Goal: Information Seeking & Learning: Check status

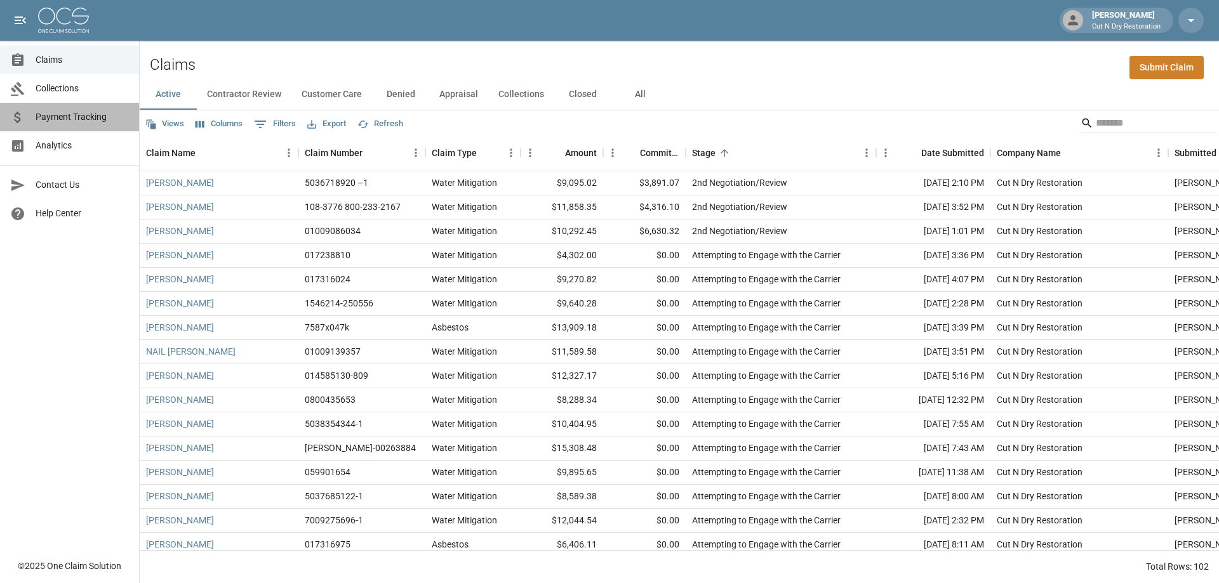
click at [85, 116] on span "Payment Tracking" at bounding box center [82, 116] width 93 height 13
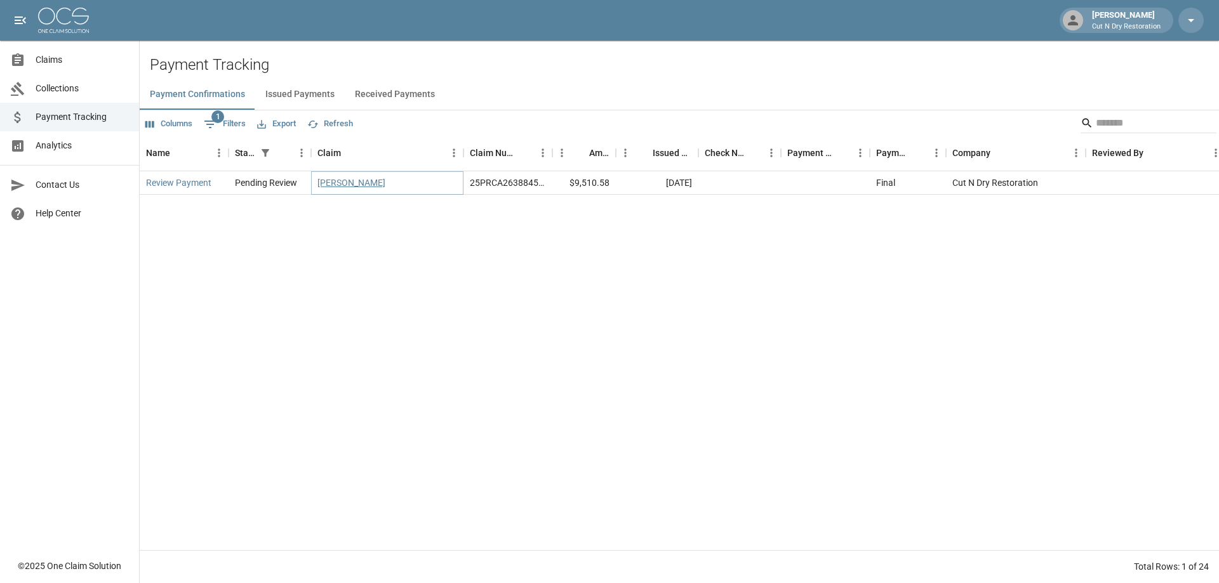
click at [361, 183] on link "[PERSON_NAME]" at bounding box center [351, 182] width 68 height 13
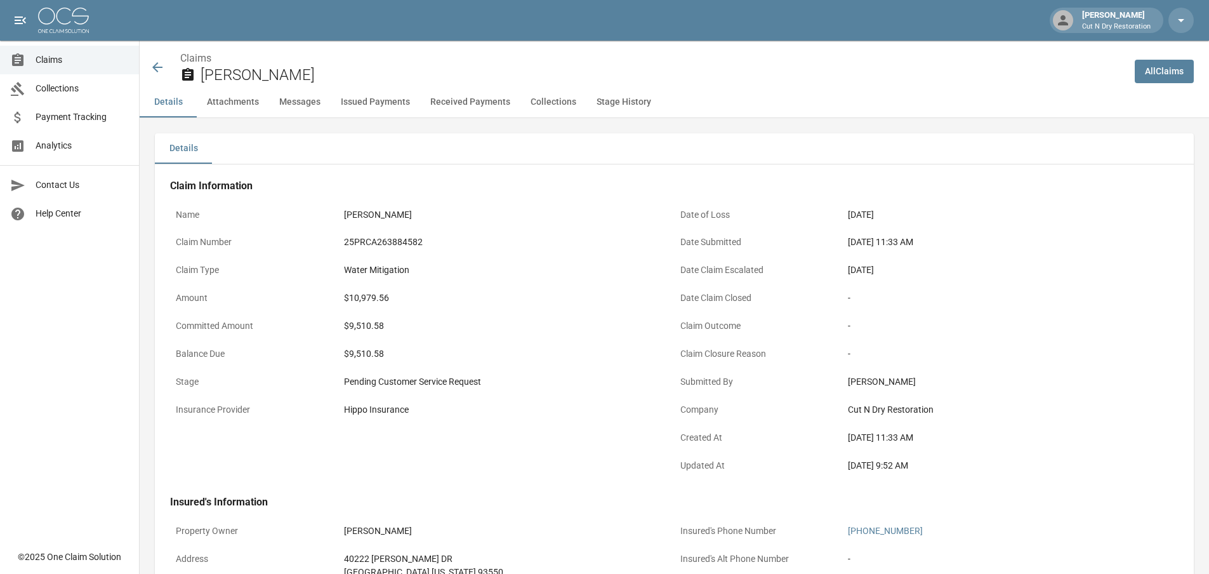
click at [74, 115] on span "Payment Tracking" at bounding box center [82, 116] width 93 height 13
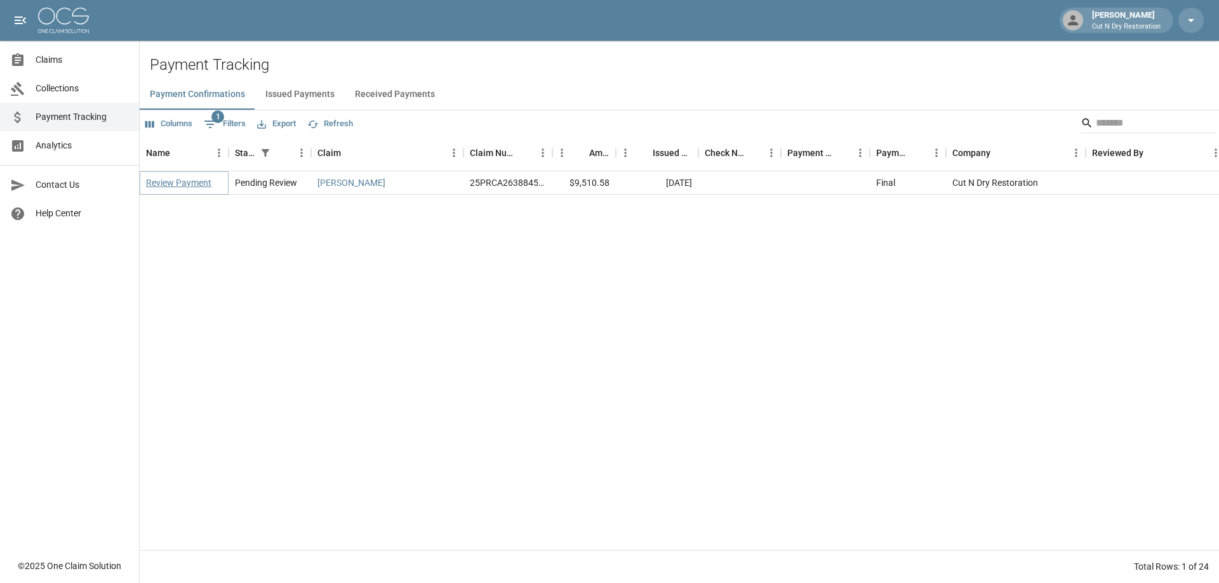
click at [193, 185] on link "Review Payment" at bounding box center [178, 182] width 65 height 13
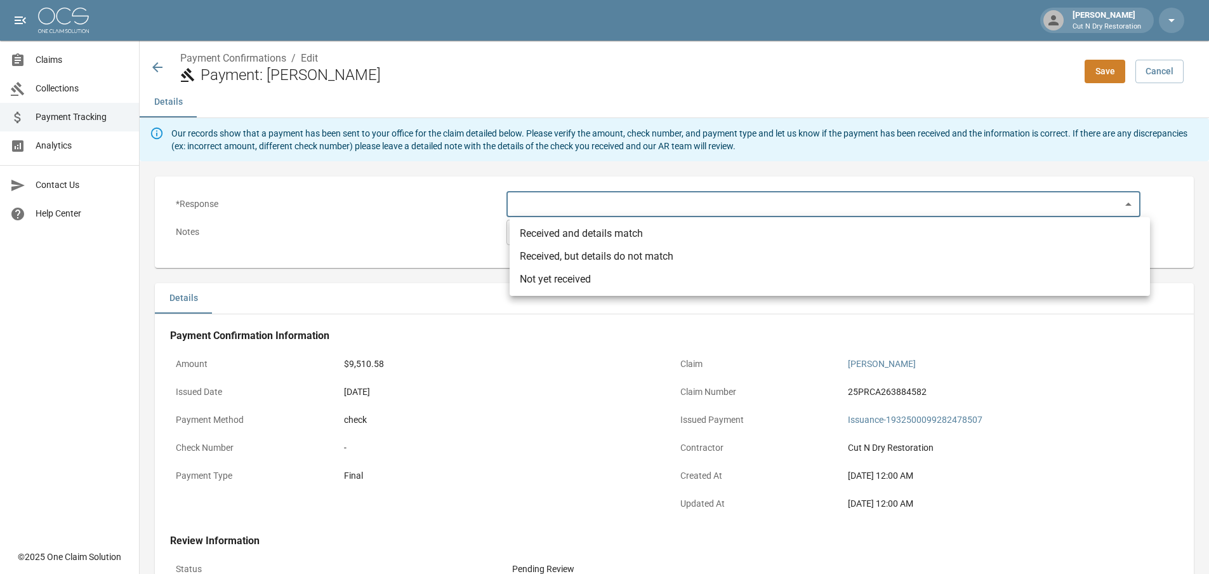
click at [557, 204] on body "[PERSON_NAME] Cut N Dry Restoration Claims Collections Payment Tracking Analyti…" at bounding box center [604, 386] width 1209 height 773
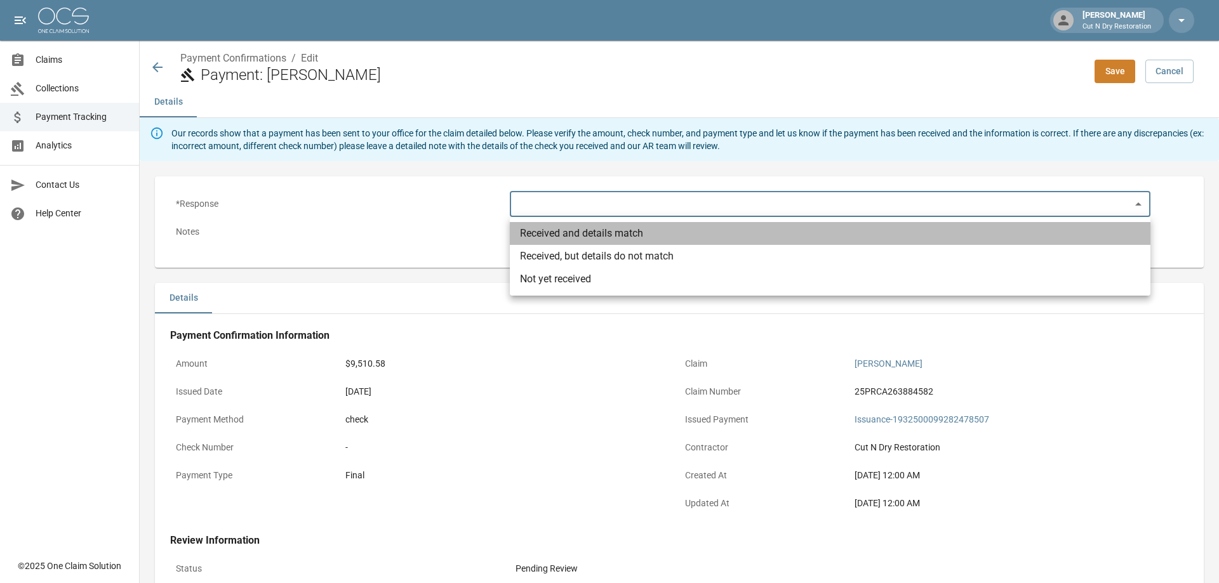
click at [557, 234] on li "Received and details match" at bounding box center [830, 233] width 641 height 23
type input "**********"
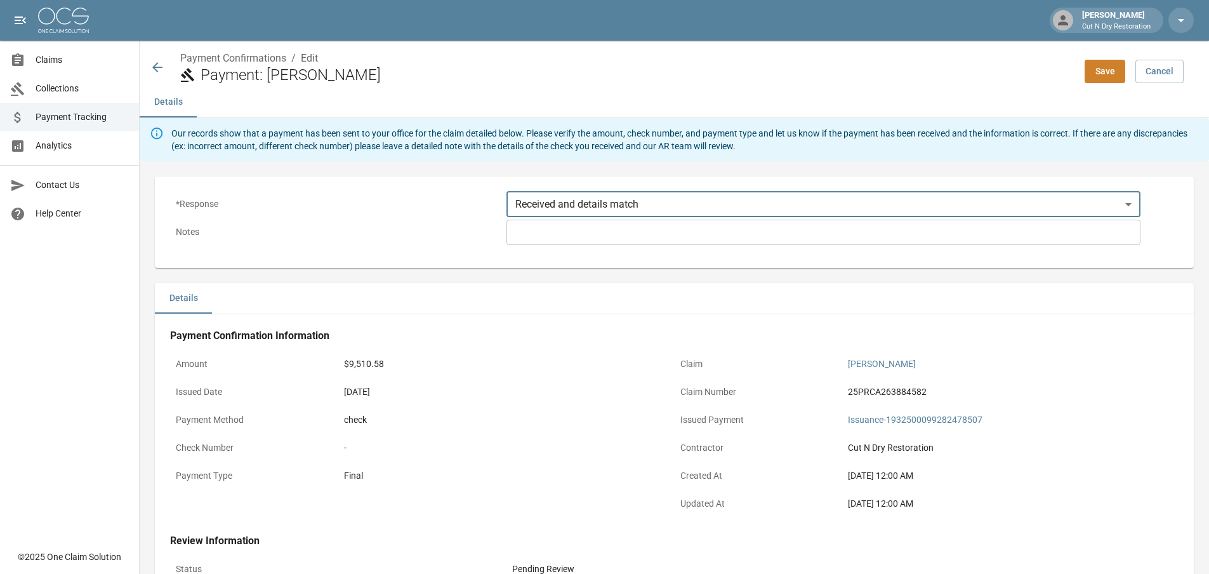
click at [552, 248] on div "**********" at bounding box center [674, 222] width 1029 height 81
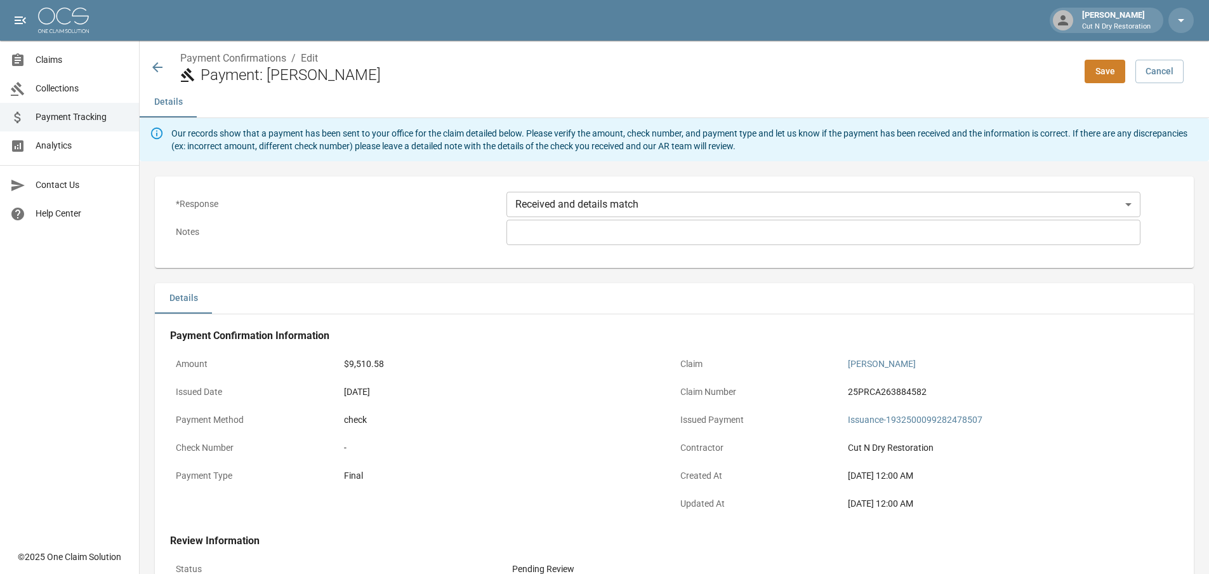
click at [552, 242] on div "* ​" at bounding box center [824, 232] width 634 height 25
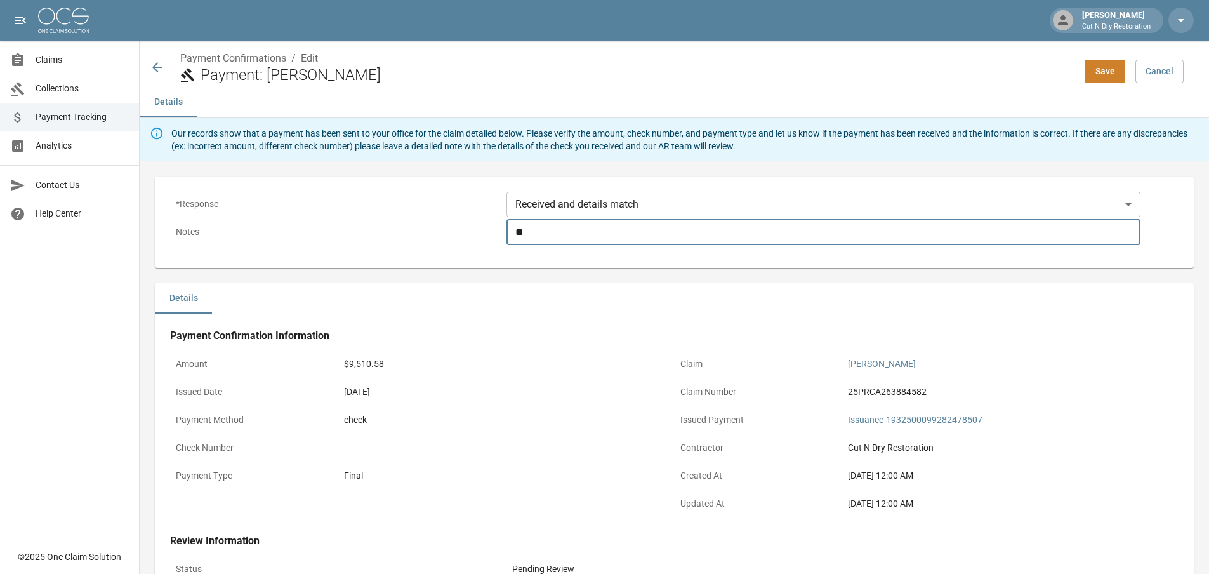
type textarea "*"
click at [1159, 503] on div "[DATE] 12:00 AM" at bounding box center [1010, 503] width 325 height 13
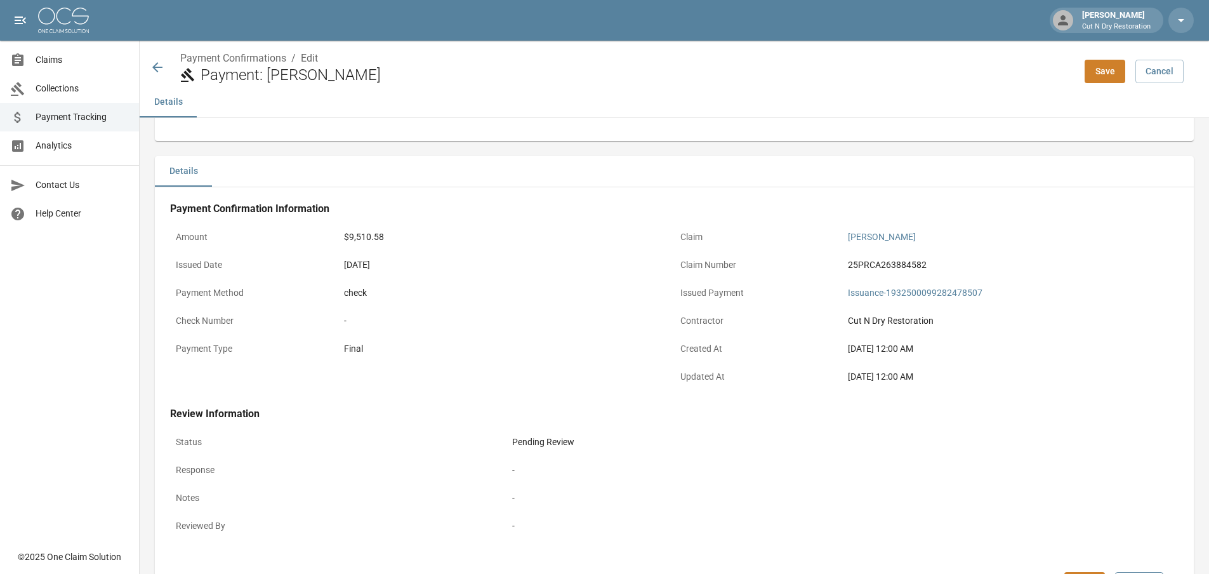
scroll to position [199, 0]
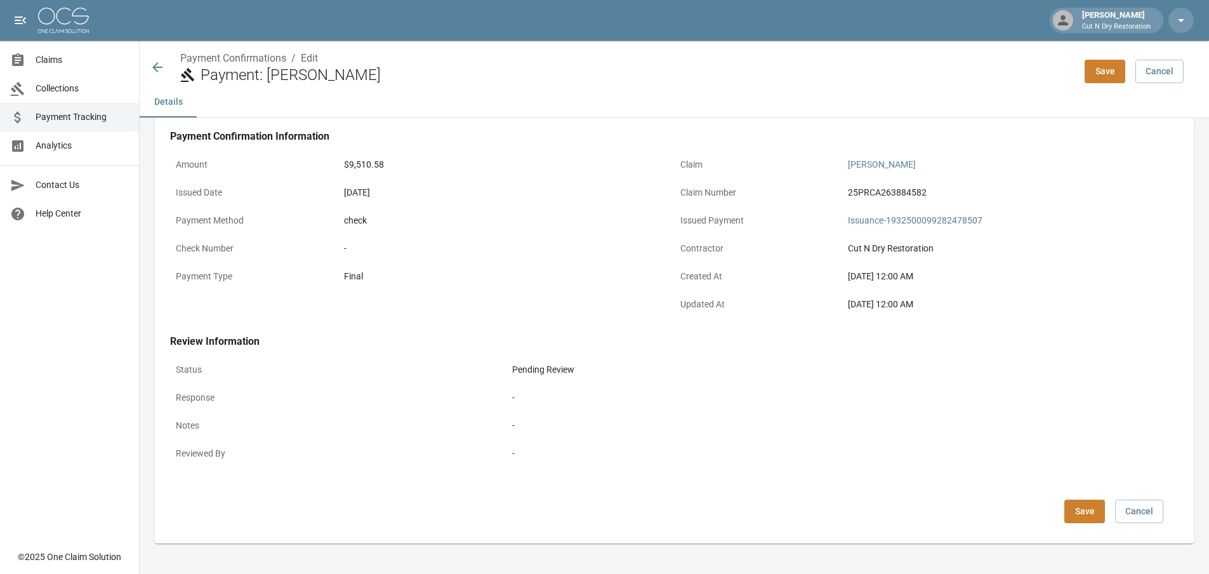
click at [1105, 507] on button "Save" at bounding box center [1085, 511] width 41 height 23
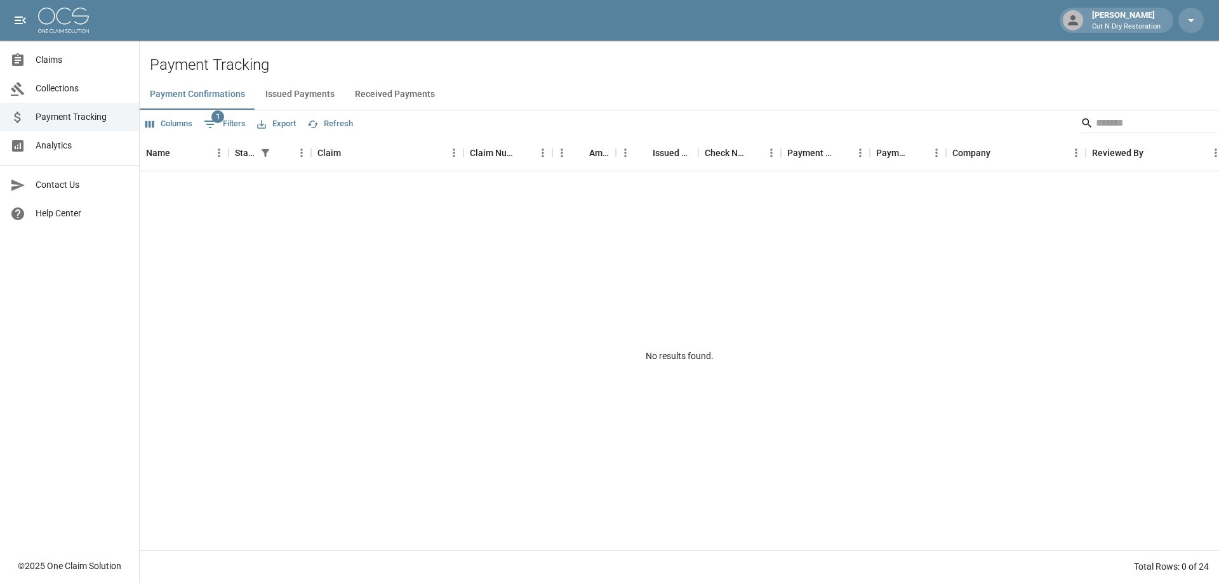
click at [441, 366] on div "No results found." at bounding box center [679, 355] width 1079 height 369
click at [51, 90] on span "Collections" at bounding box center [82, 88] width 93 height 13
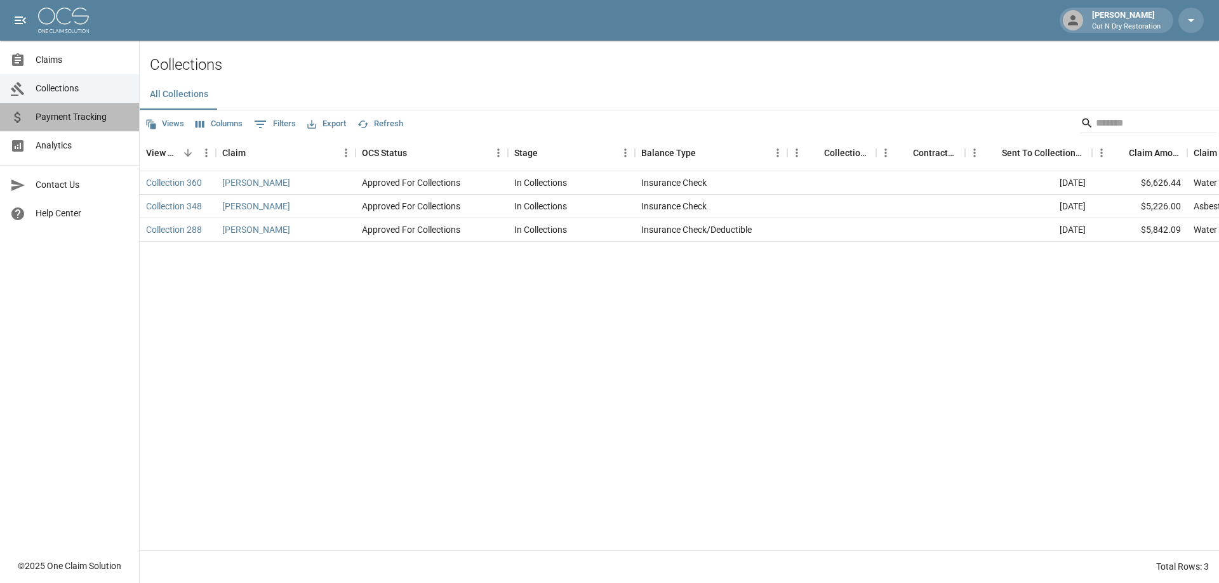
click at [75, 121] on span "Payment Tracking" at bounding box center [82, 116] width 93 height 13
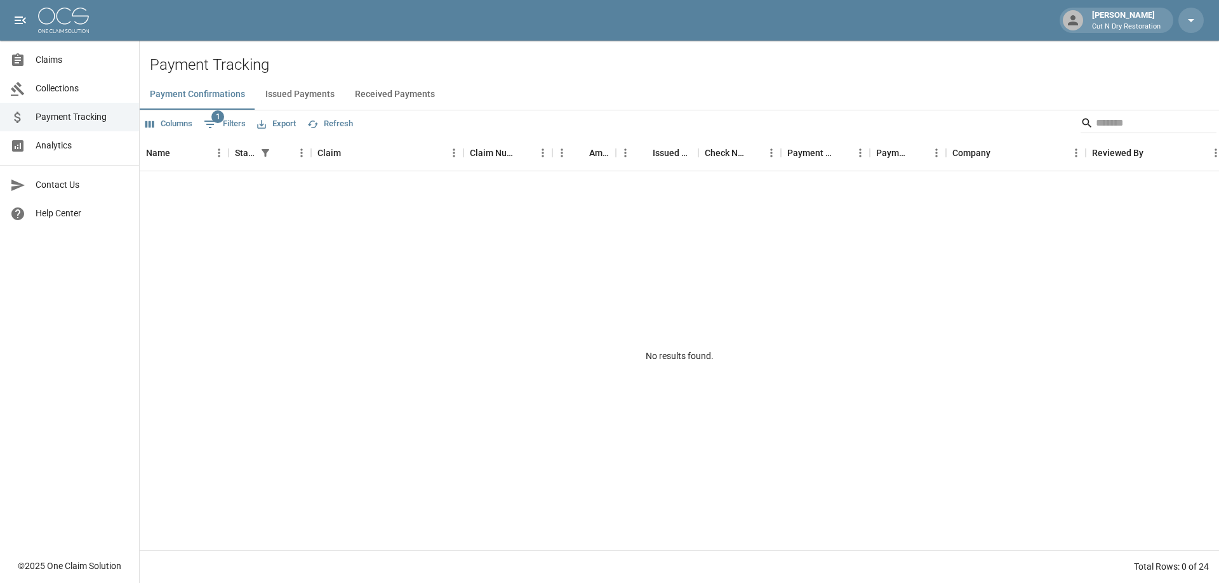
click at [288, 90] on button "Issued Payments" at bounding box center [300, 94] width 90 height 30
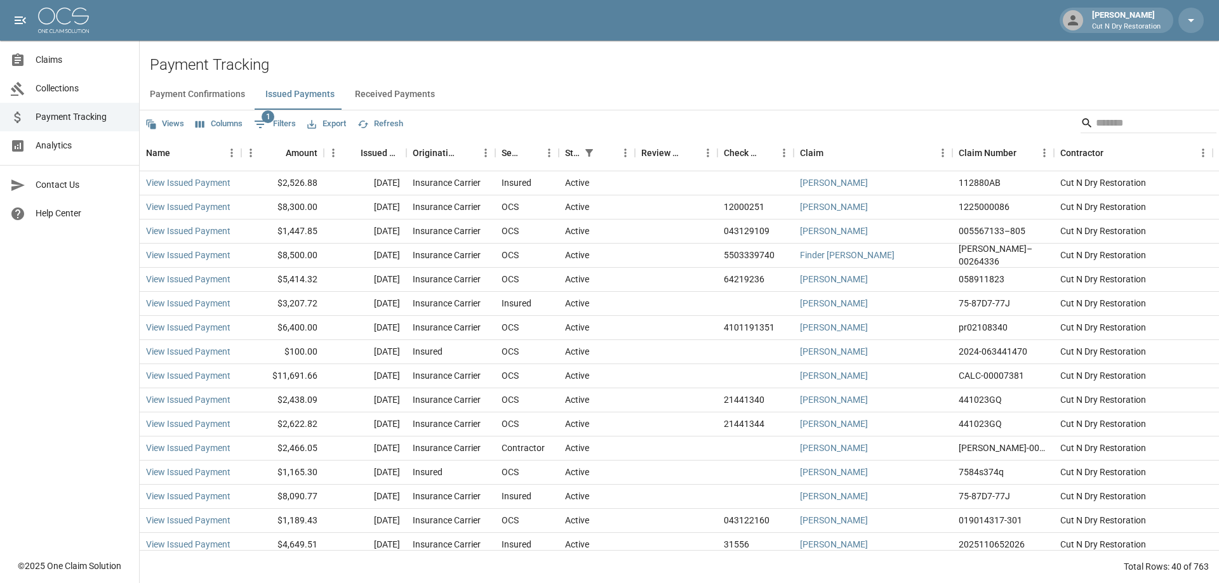
scroll to position [63, 0]
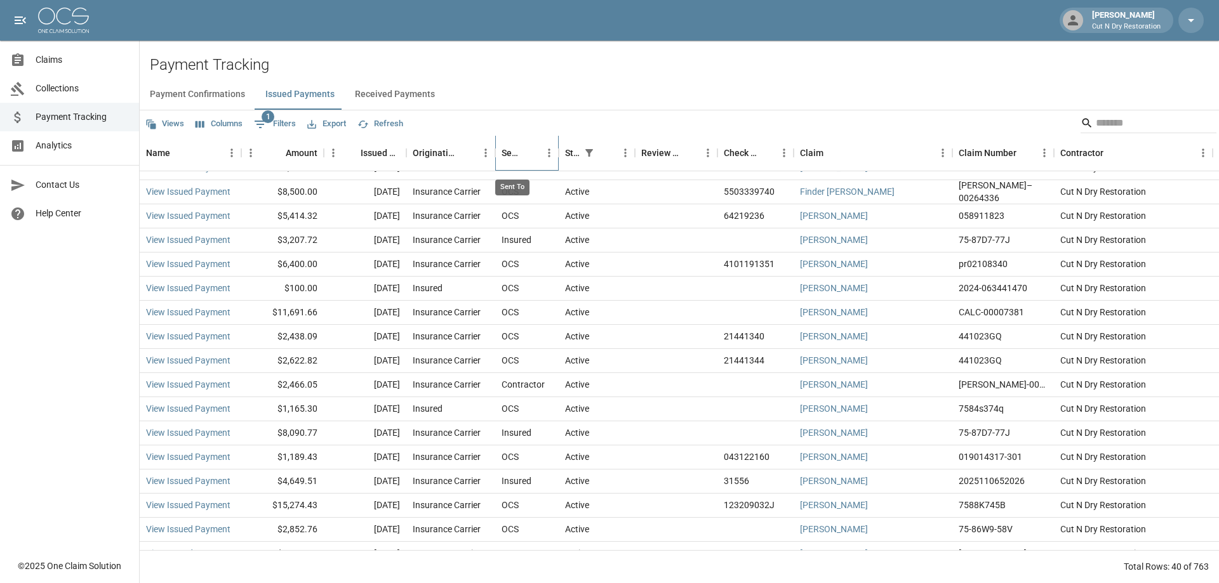
click at [521, 156] on div "Sent To" at bounding box center [512, 153] width 20 height 36
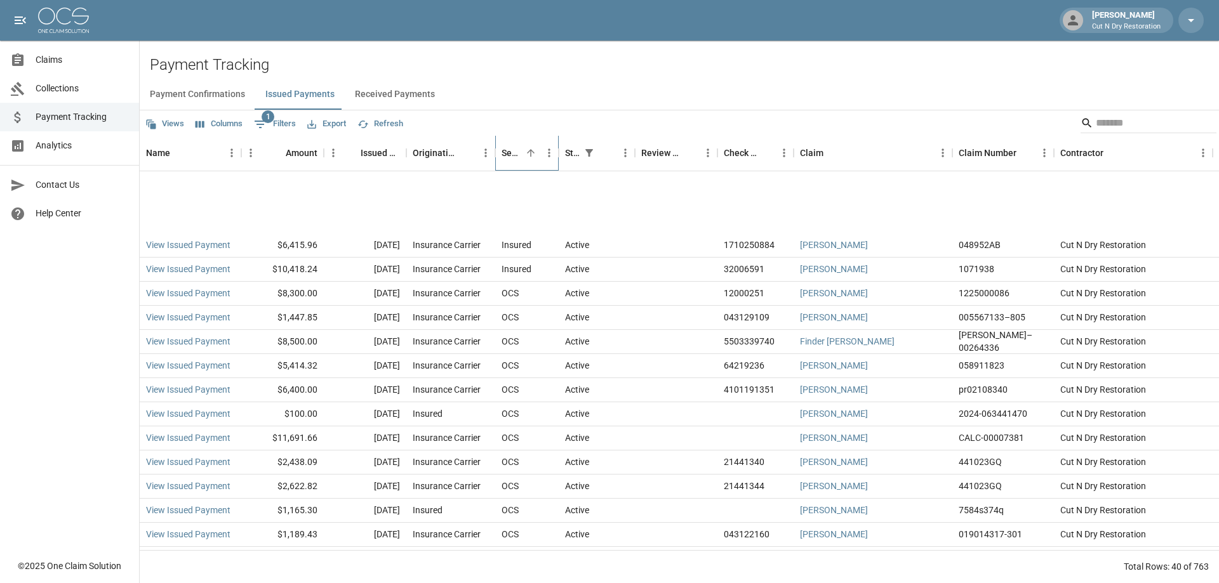
scroll to position [595, 0]
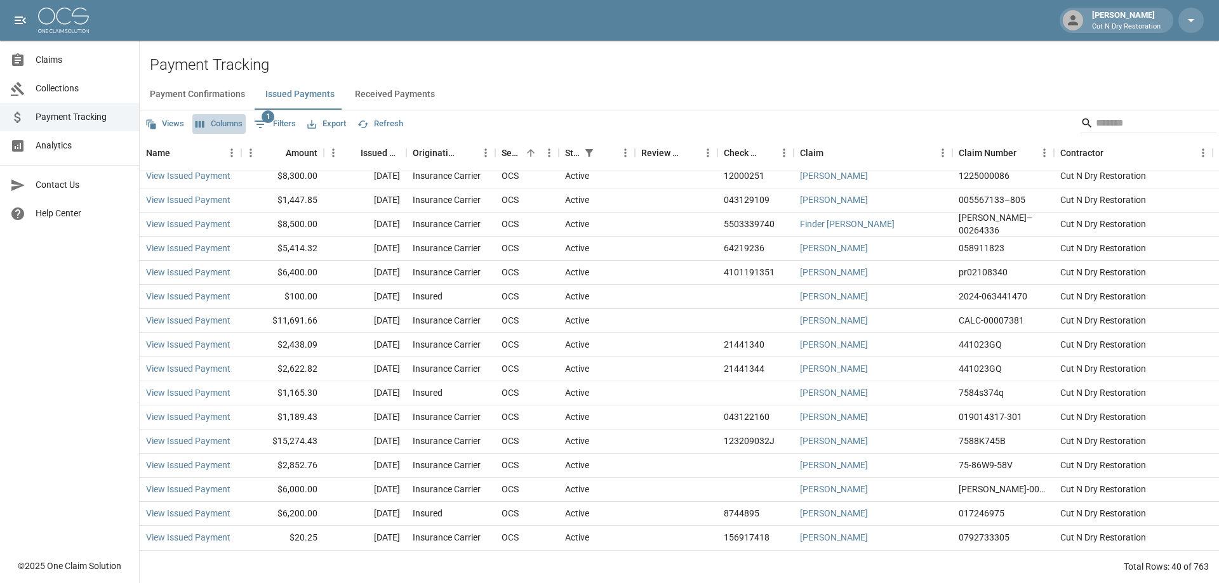
click at [213, 124] on button "Columns" at bounding box center [218, 124] width 53 height 20
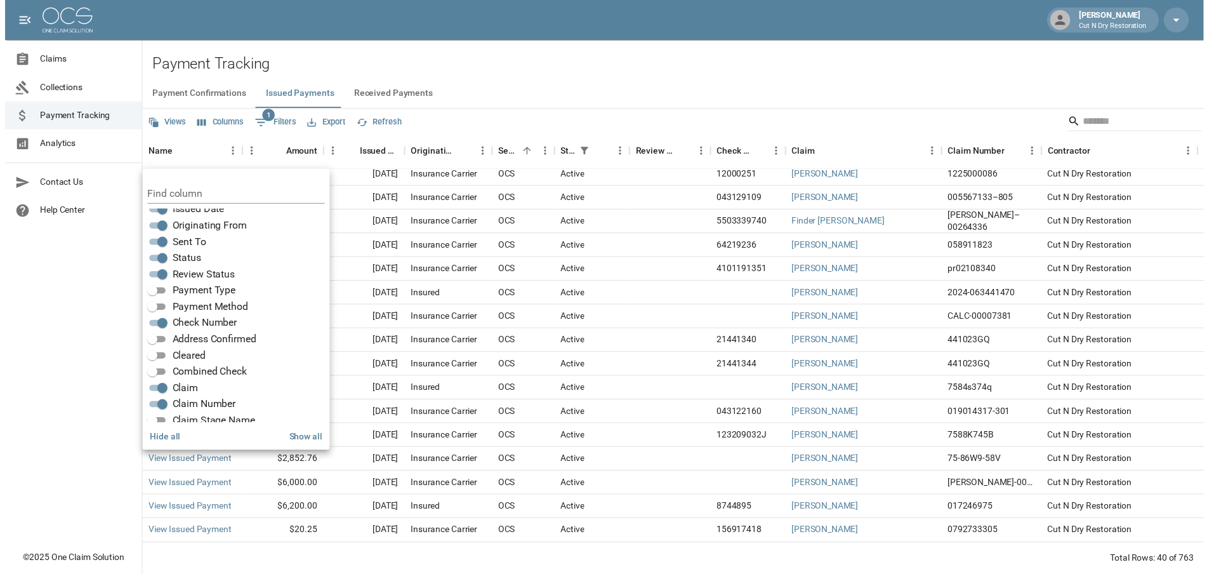
scroll to position [0, 0]
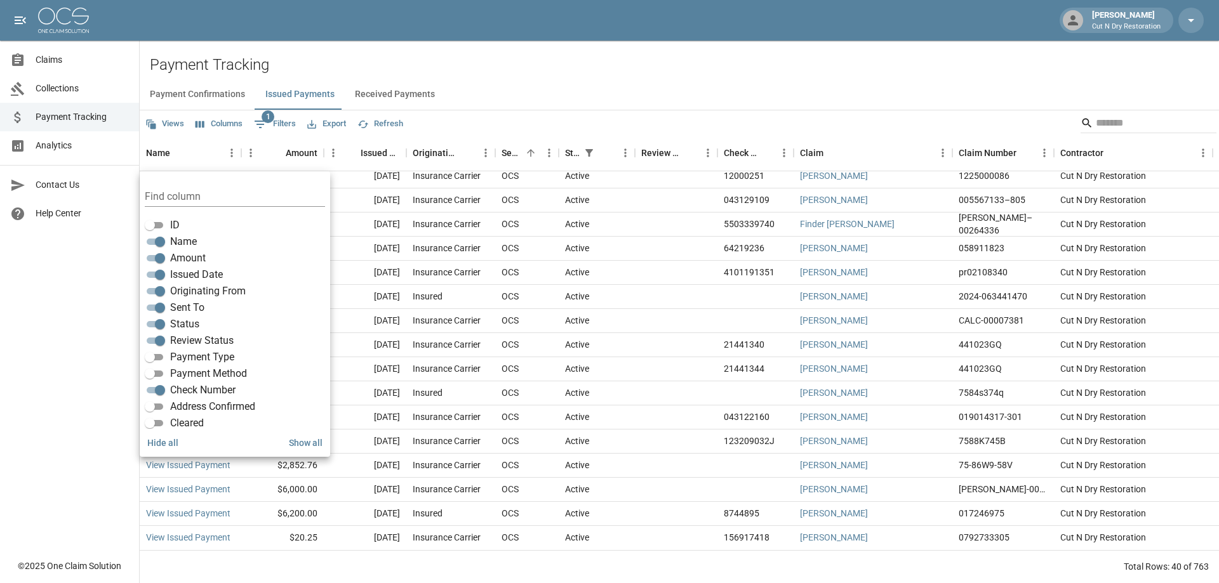
click at [865, 81] on div "Payment Confirmations Issued Payments Received Payments" at bounding box center [679, 94] width 1079 height 30
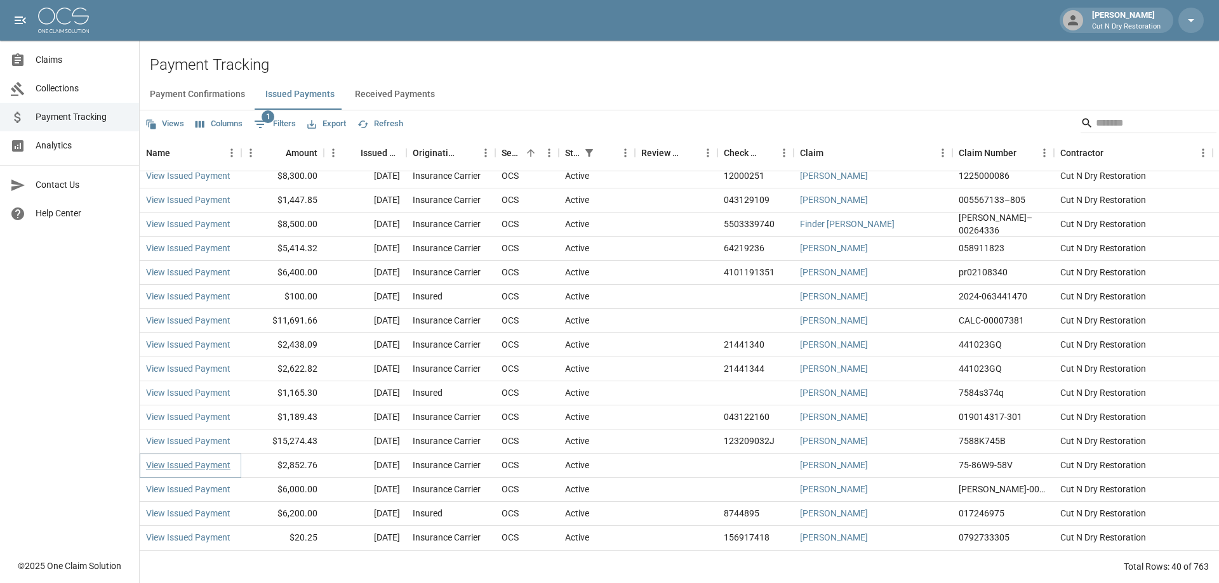
click at [215, 460] on link "View Issued Payment" at bounding box center [188, 465] width 84 height 13
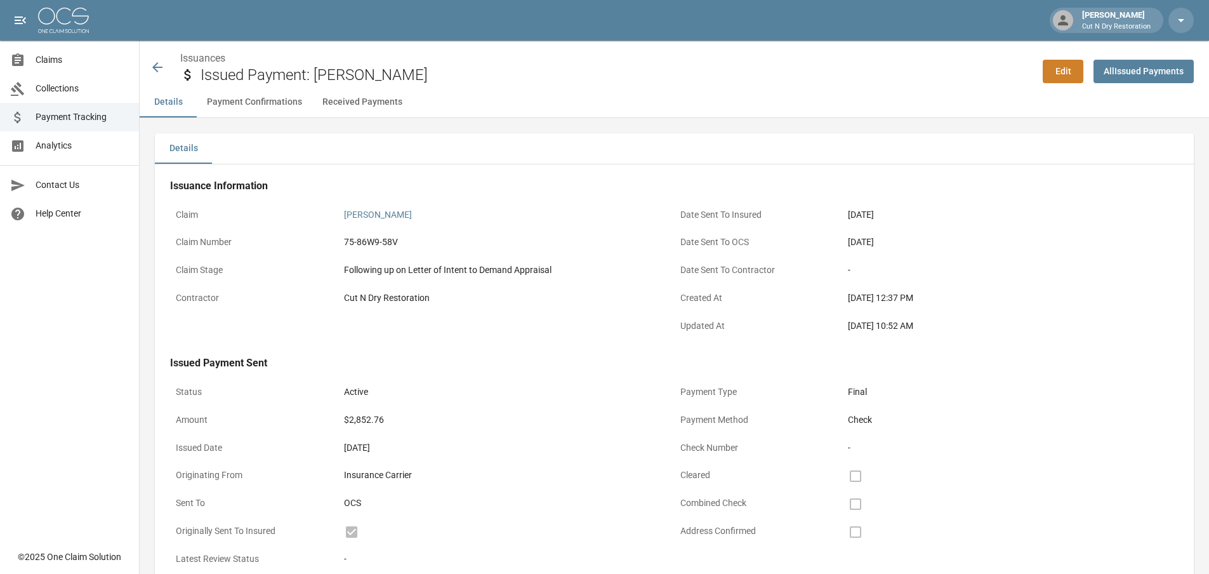
click at [401, 350] on div "Issuance Information Claim [PERSON_NAME] Claim Number 75-86W9-58V Claim Stage F…" at bounding box center [674, 384] width 1039 height 441
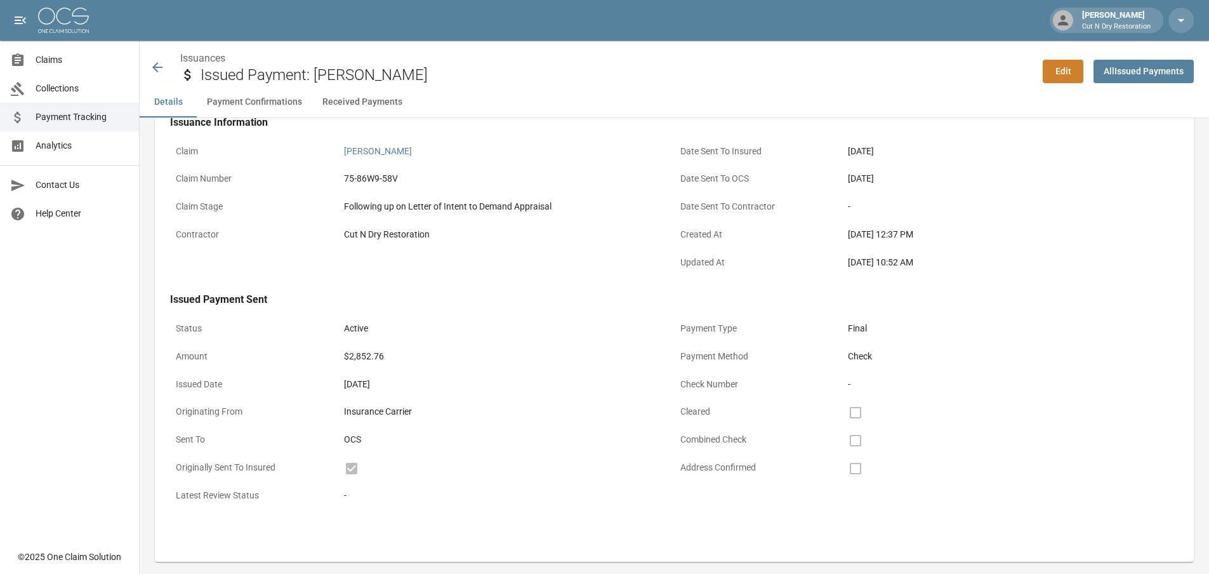
click at [486, 422] on div "Insurance Carrier" at bounding box center [506, 411] width 336 height 25
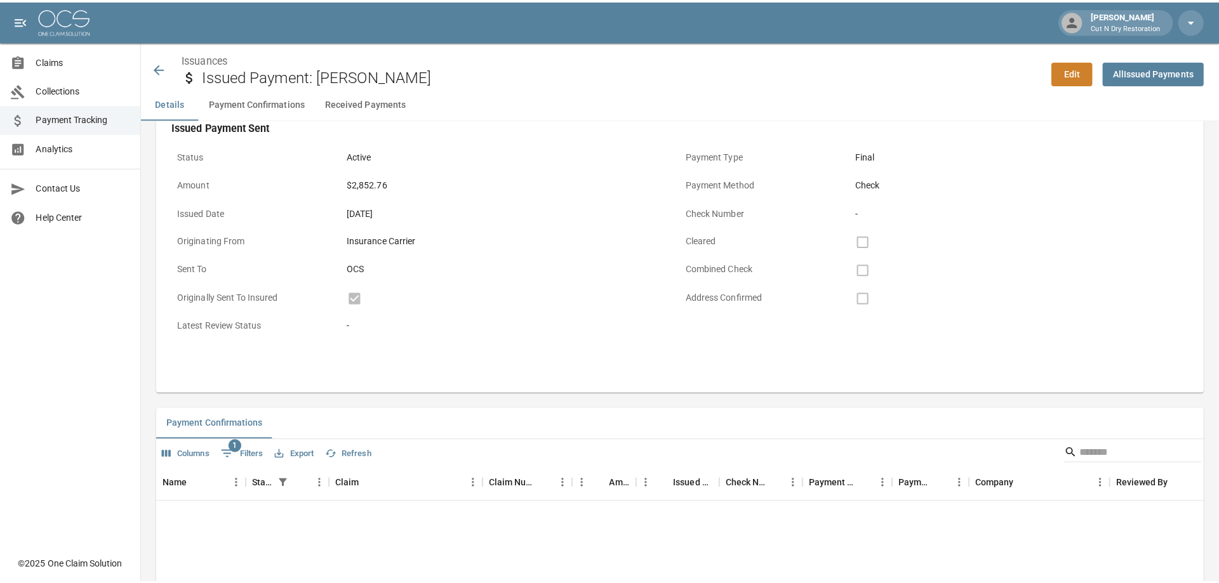
scroll to position [0, 0]
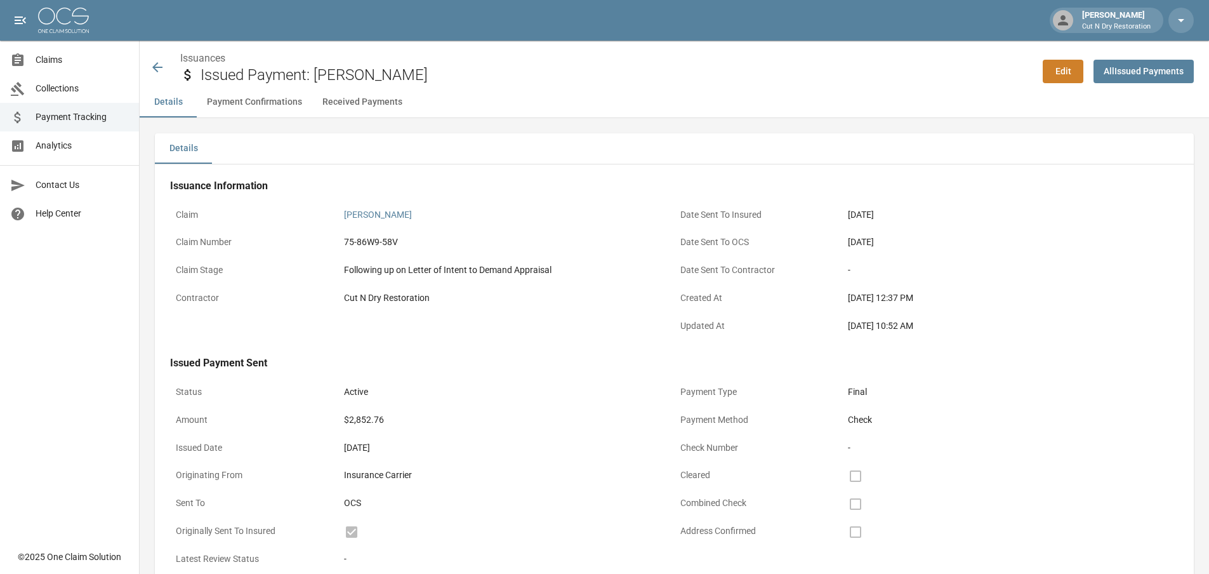
click at [161, 65] on icon at bounding box center [157, 67] width 15 height 15
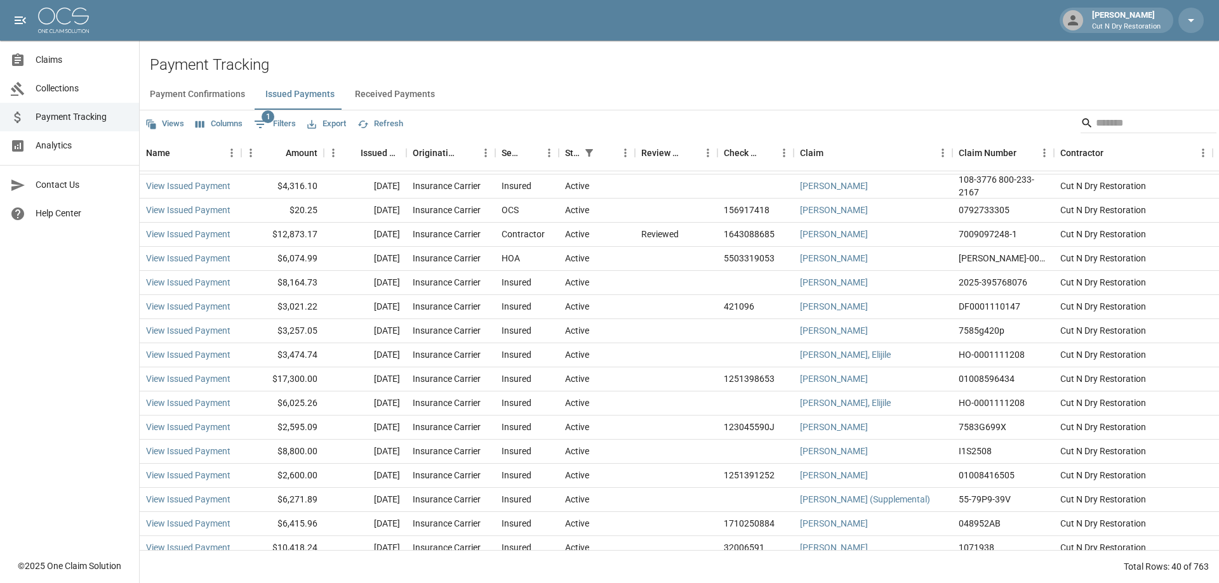
scroll to position [595, 0]
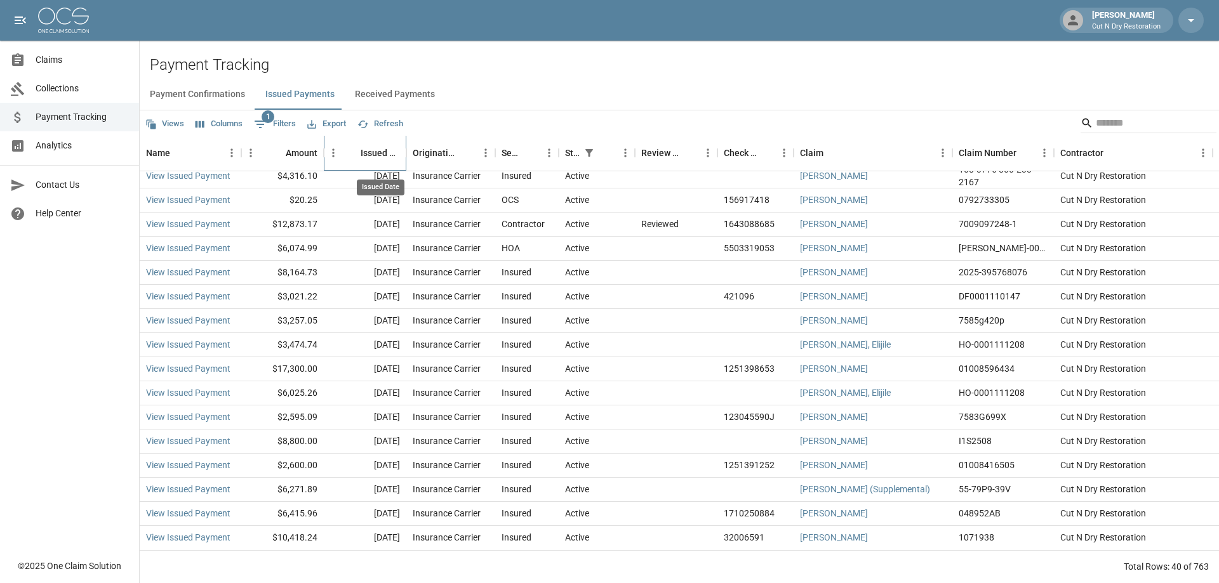
click at [375, 158] on div "Issued Date" at bounding box center [380, 153] width 39 height 36
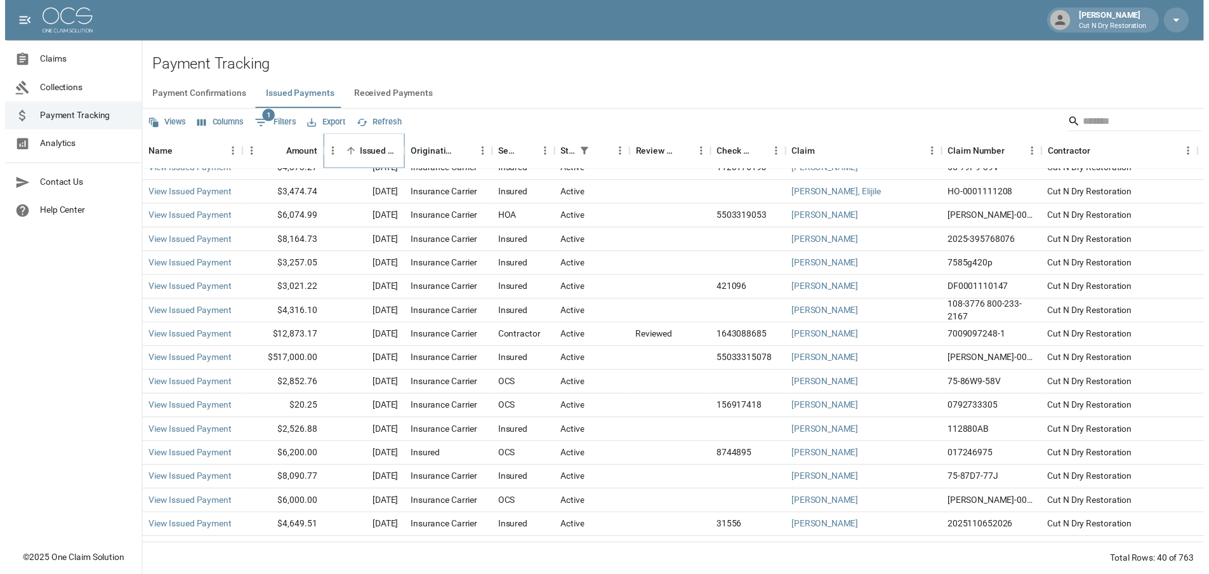
scroll to position [0, 0]
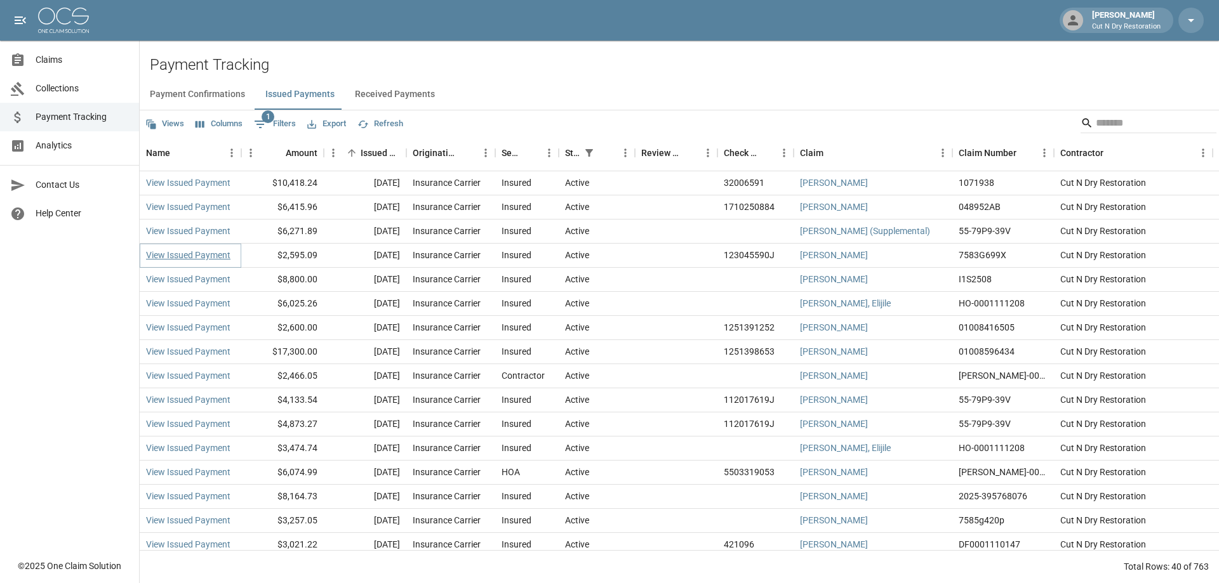
click at [206, 261] on link "View Issued Payment" at bounding box center [188, 255] width 84 height 13
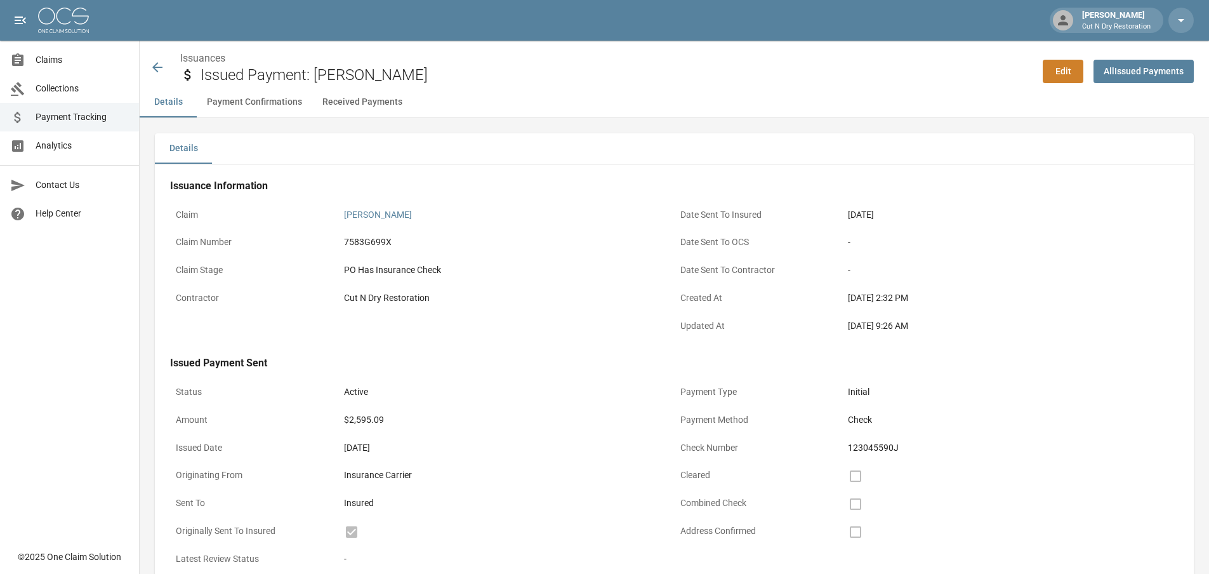
click at [154, 65] on icon at bounding box center [157, 67] width 15 height 15
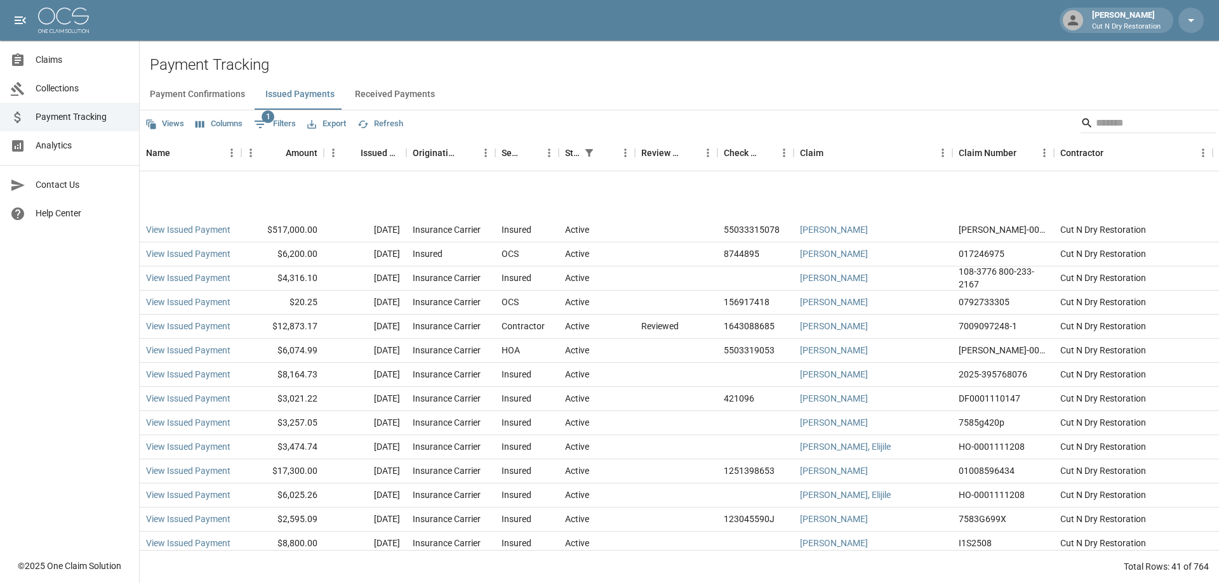
scroll to position [620, 0]
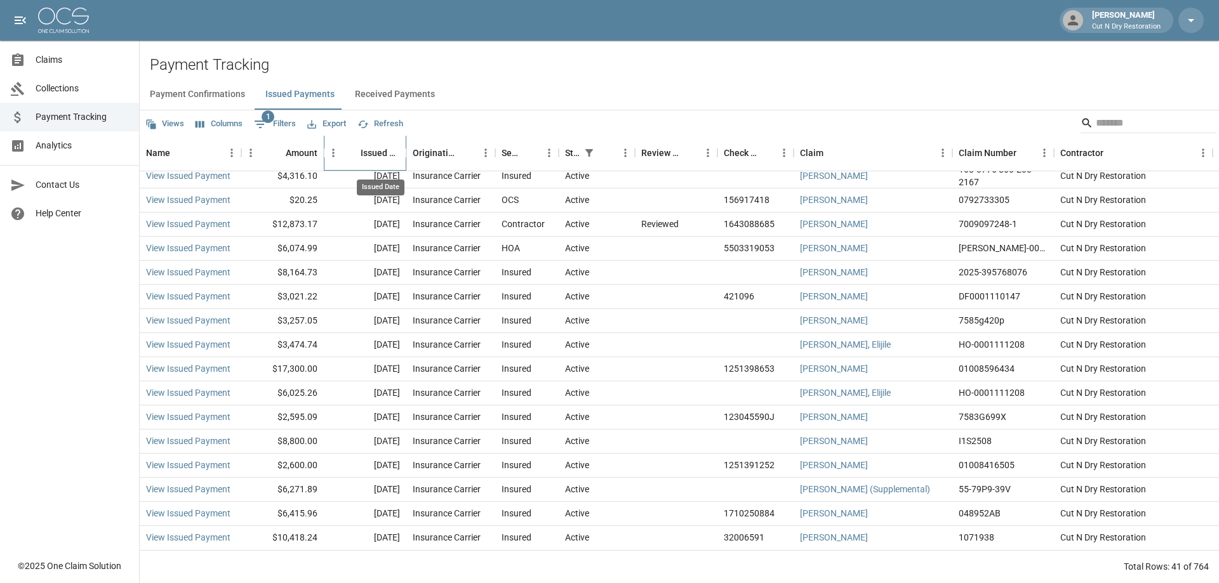
click at [378, 153] on div "Issued Date" at bounding box center [380, 153] width 39 height 36
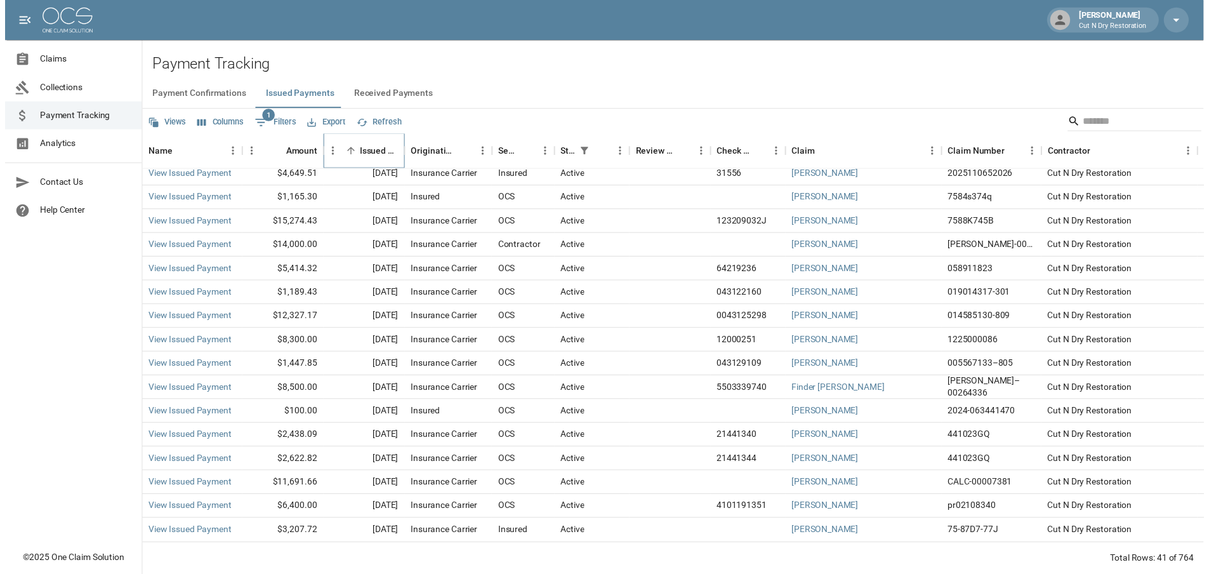
scroll to position [429, 0]
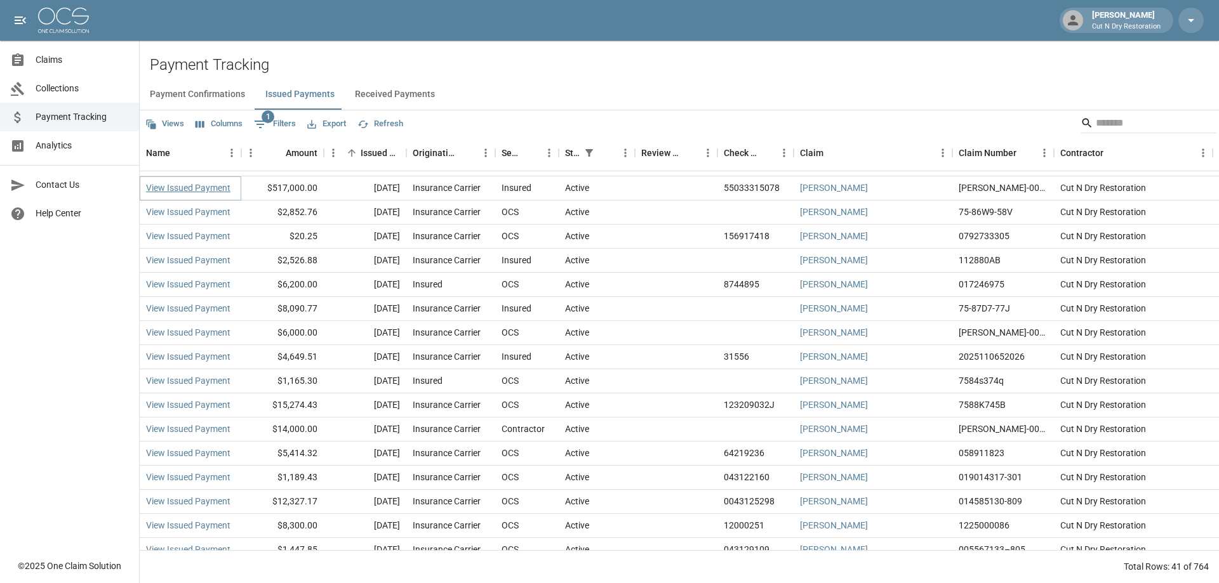
click at [211, 185] on link "View Issued Payment" at bounding box center [188, 188] width 84 height 13
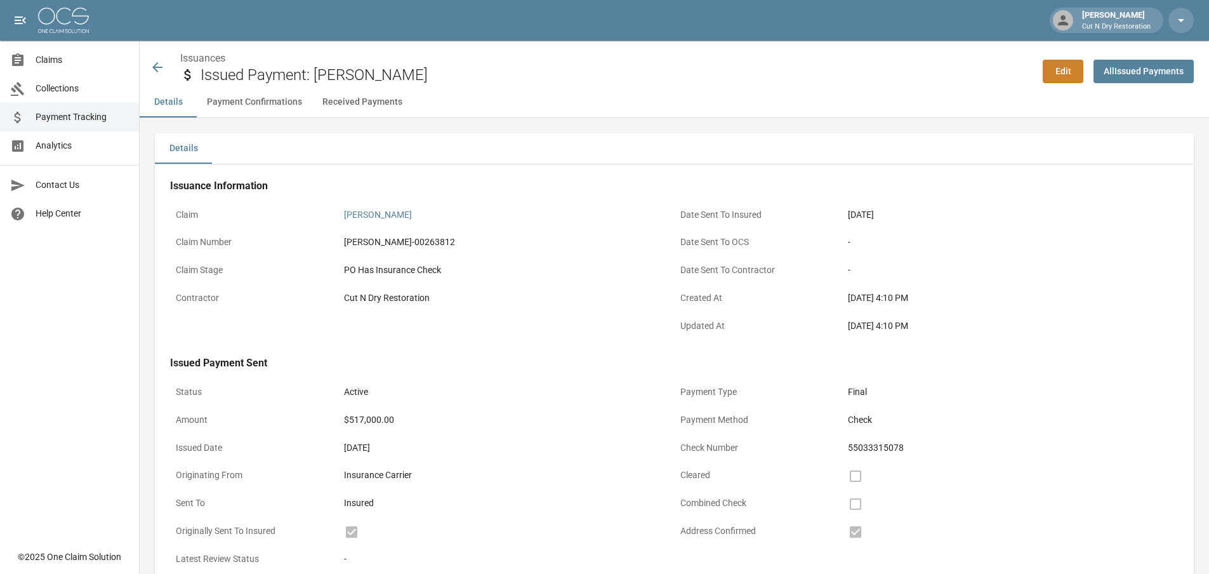
click at [161, 62] on icon at bounding box center [157, 67] width 15 height 15
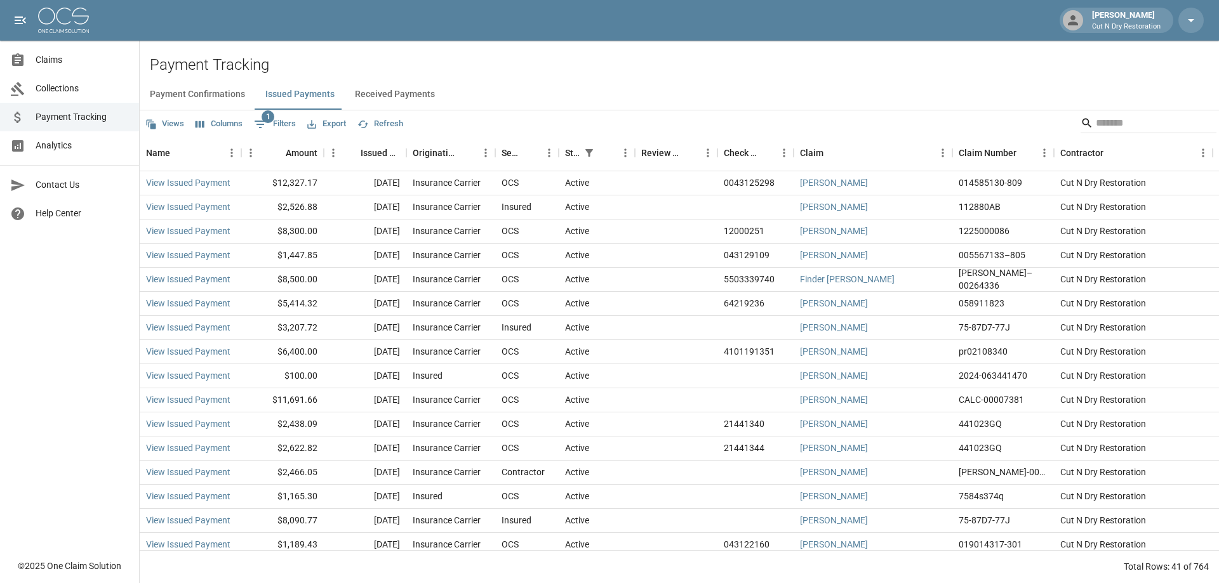
click at [72, 65] on span "Claims" at bounding box center [82, 59] width 93 height 13
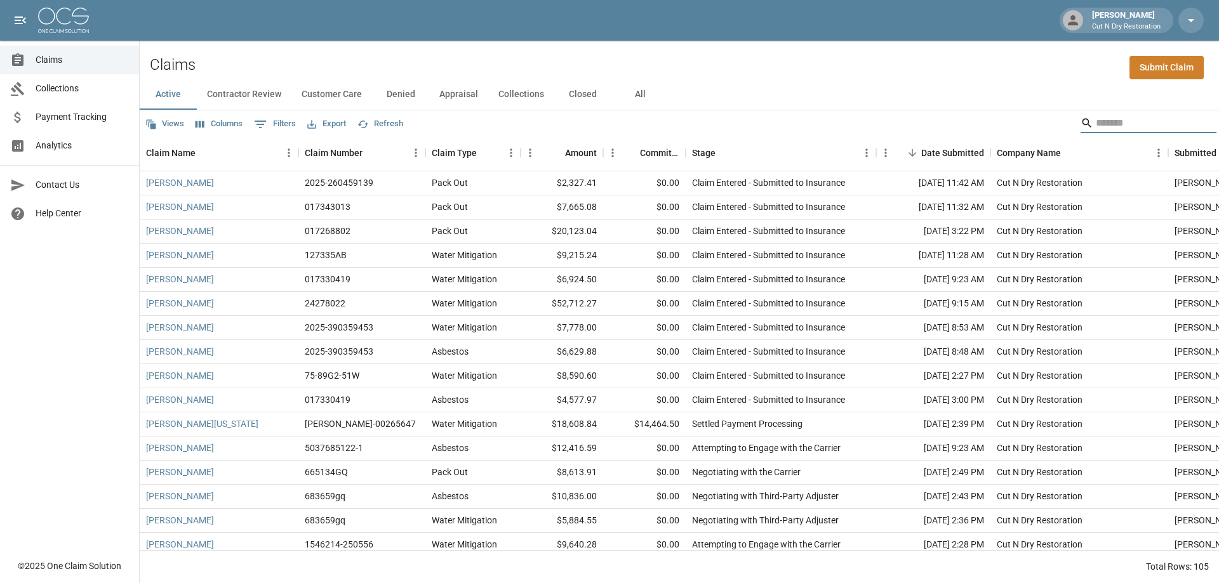
click at [1126, 118] on input "Search" at bounding box center [1147, 123] width 102 height 20
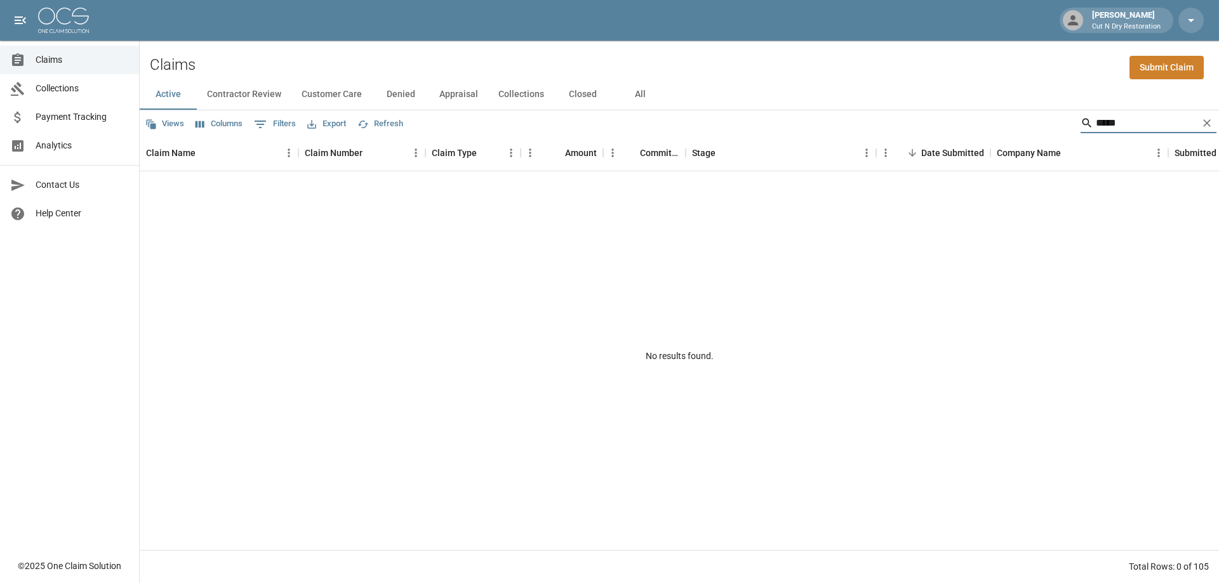
type input "*****"
click at [637, 91] on button "All" at bounding box center [639, 94] width 57 height 30
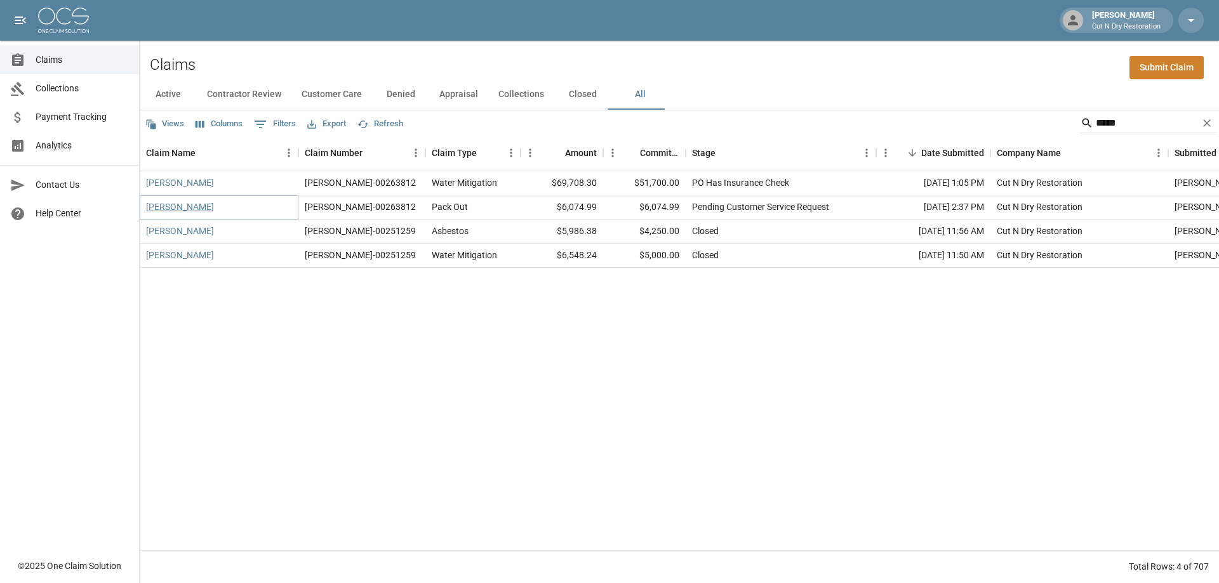
click at [182, 210] on link "[PERSON_NAME]" at bounding box center [180, 207] width 68 height 13
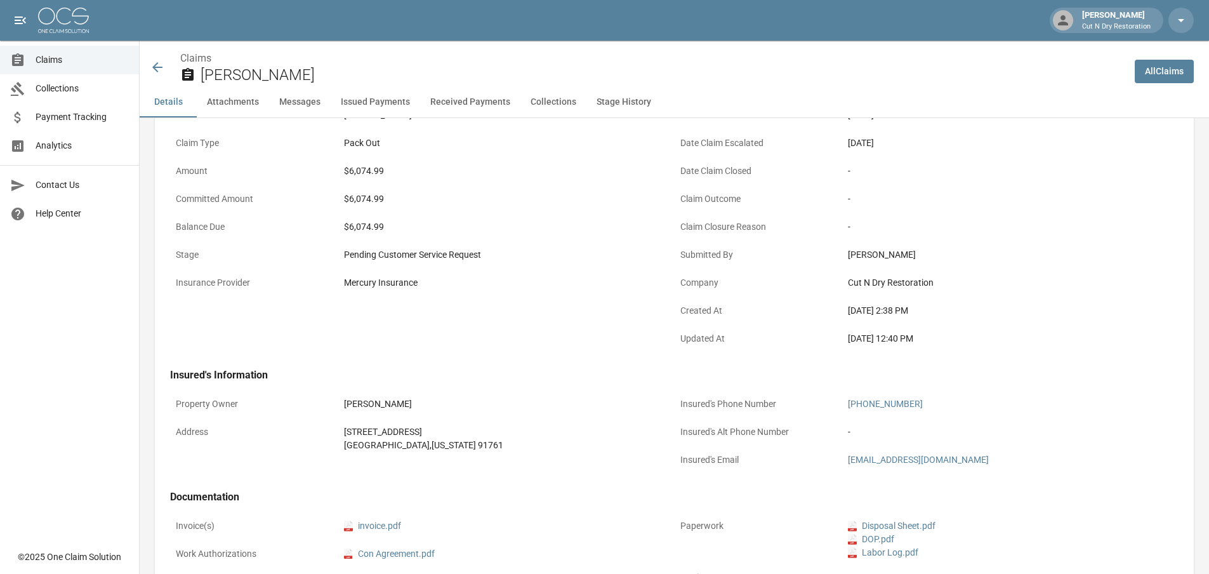
scroll to position [254, 0]
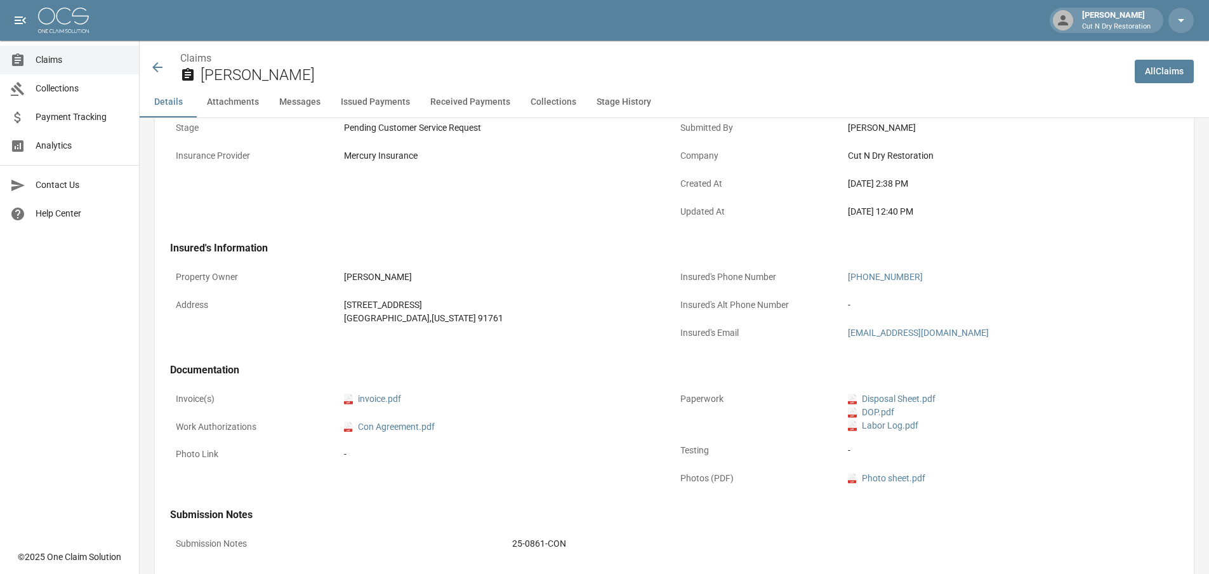
click at [401, 226] on div "Name [PERSON_NAME] Claim Number [PERSON_NAME]-00263812 Claim Type Pack Out Amou…" at bounding box center [422, 88] width 505 height 279
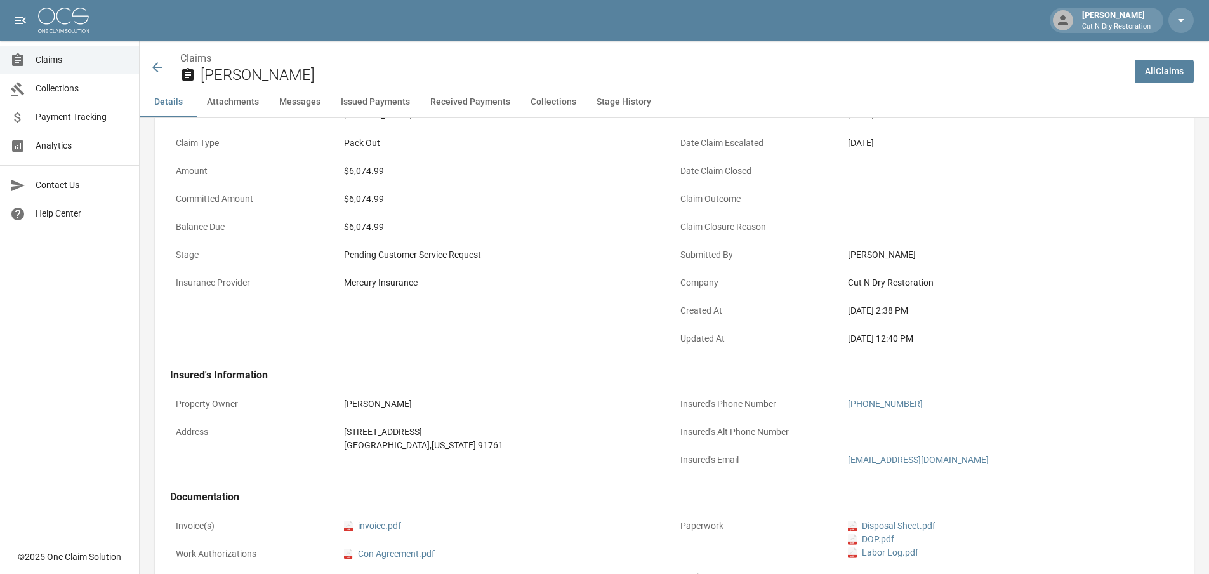
scroll to position [0, 0]
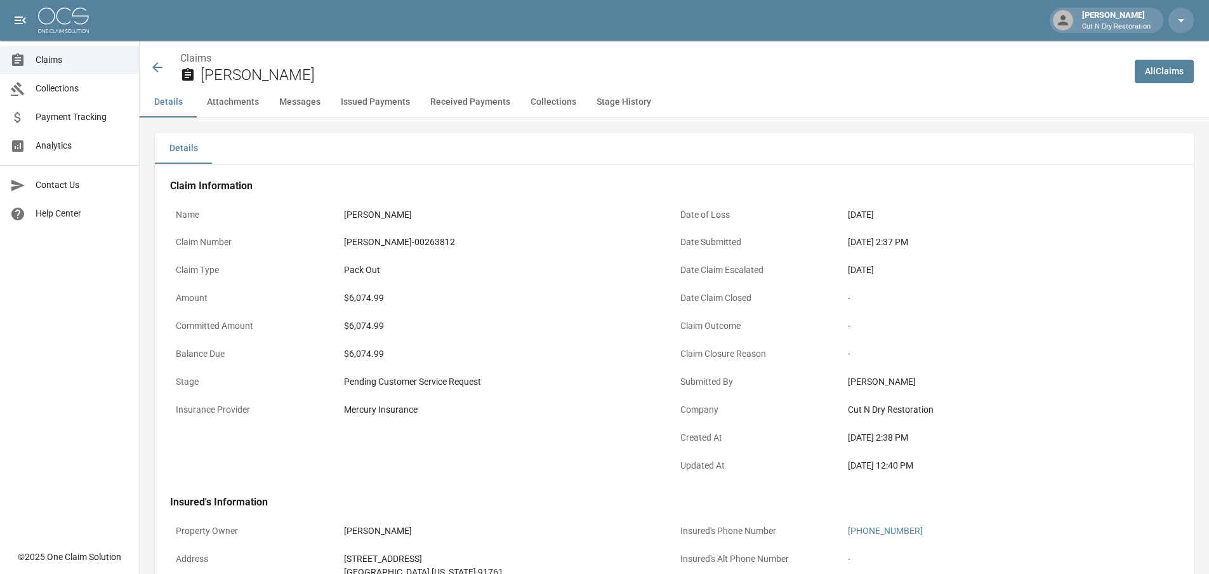
click at [161, 66] on icon at bounding box center [157, 67] width 15 height 15
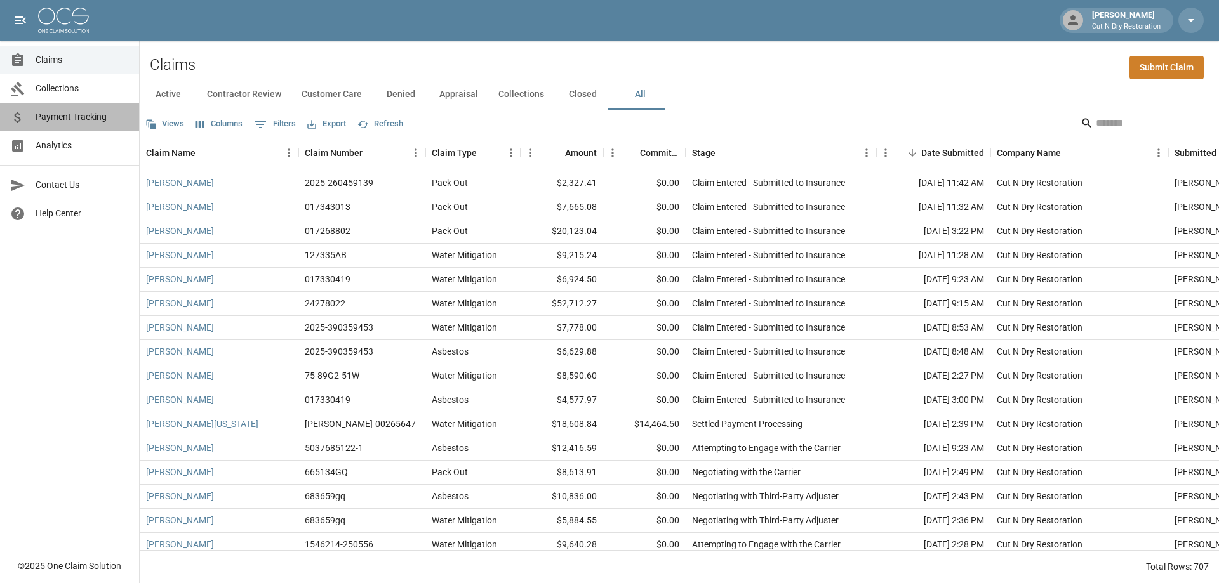
click at [44, 114] on span "Payment Tracking" at bounding box center [82, 116] width 93 height 13
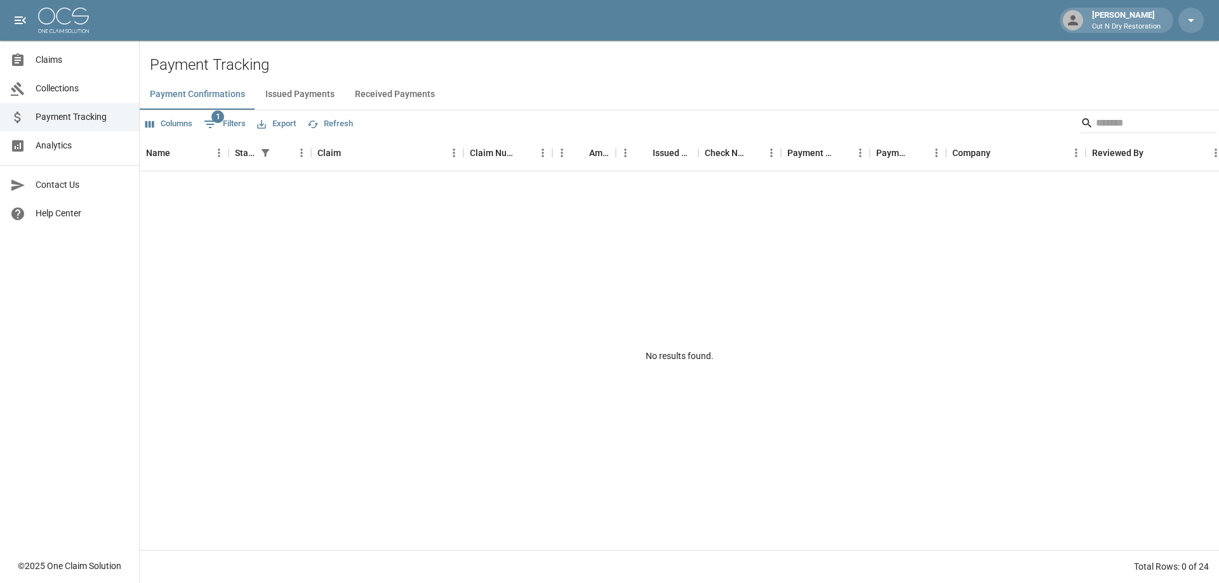
click at [281, 92] on button "Issued Payments" at bounding box center [300, 94] width 90 height 30
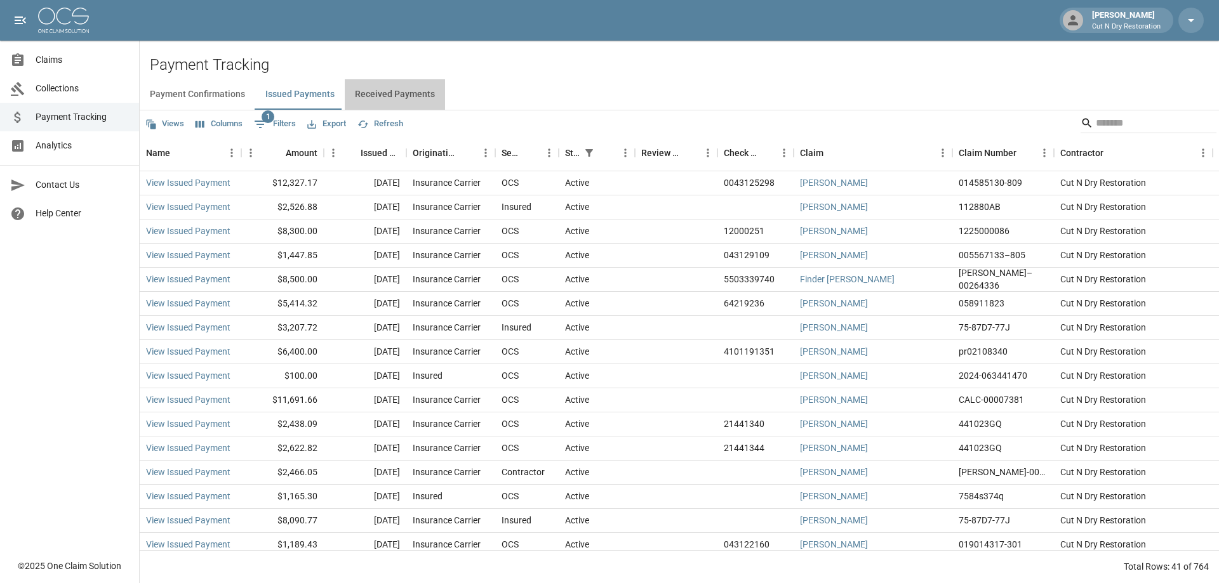
click at [411, 94] on button "Received Payments" at bounding box center [395, 94] width 100 height 30
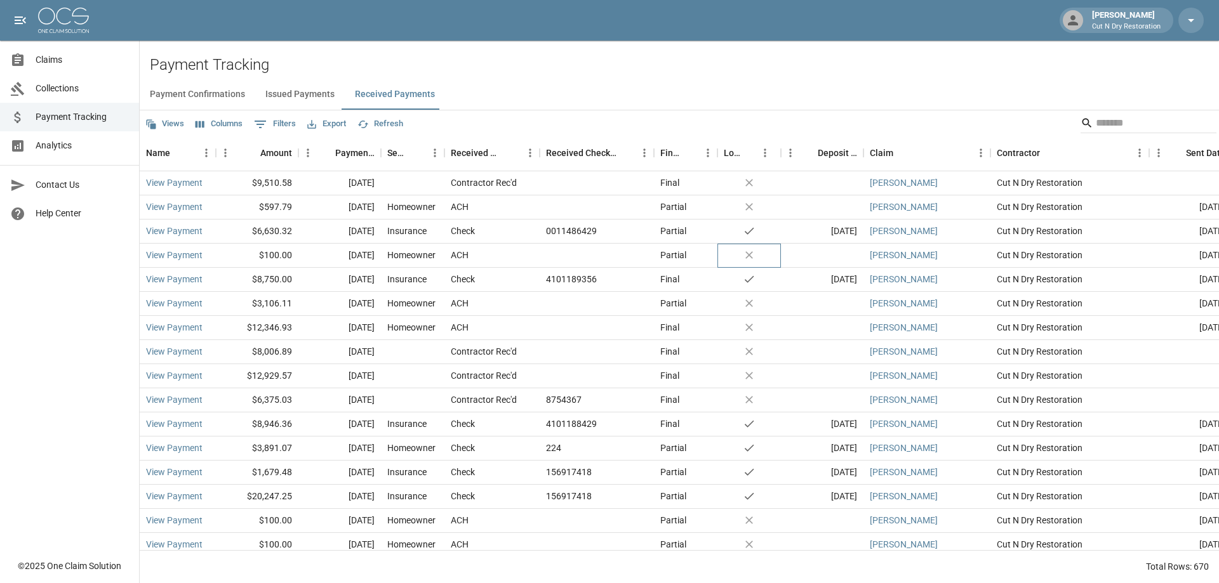
click at [750, 257] on icon "no" at bounding box center [749, 255] width 13 height 13
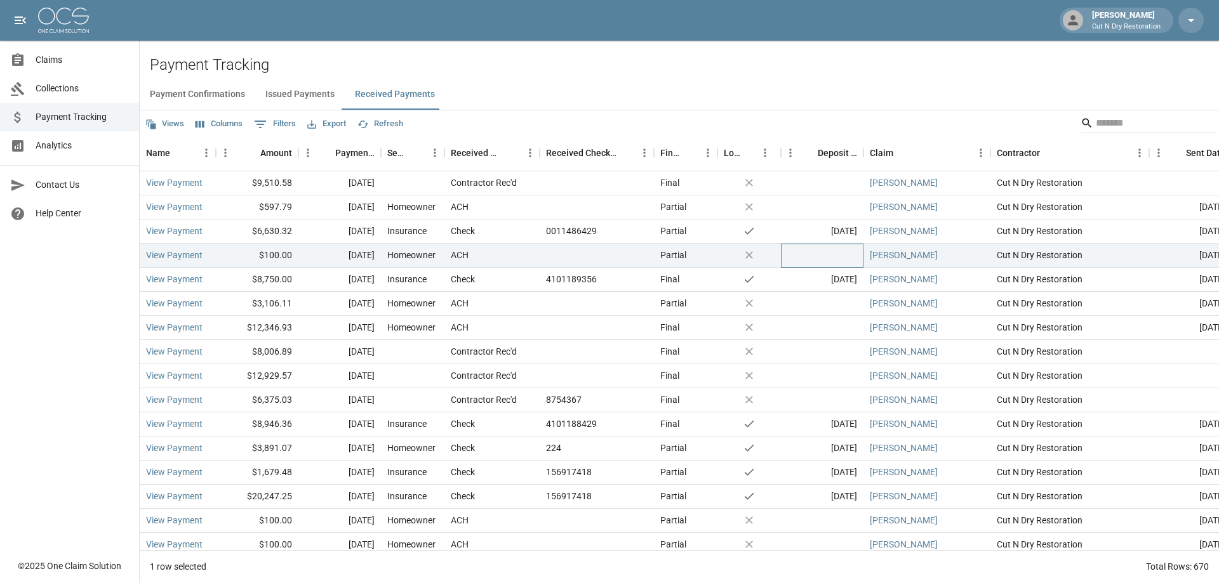
click at [787, 263] on div at bounding box center [822, 256] width 83 height 24
click at [179, 306] on link "View Payment" at bounding box center [174, 303] width 57 height 13
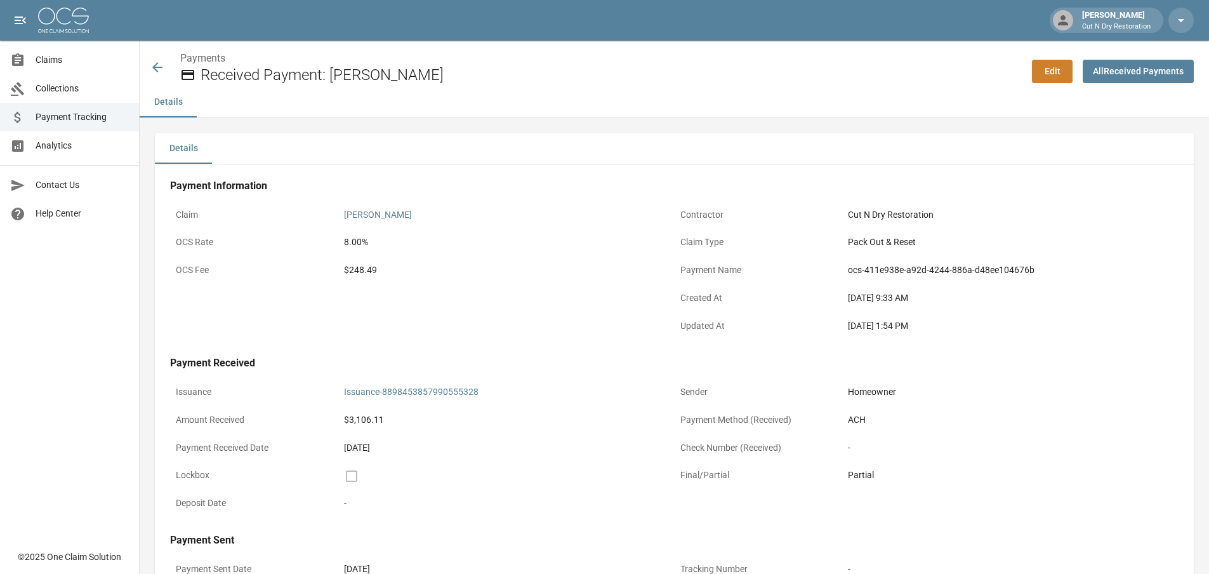
scroll to position [127, 0]
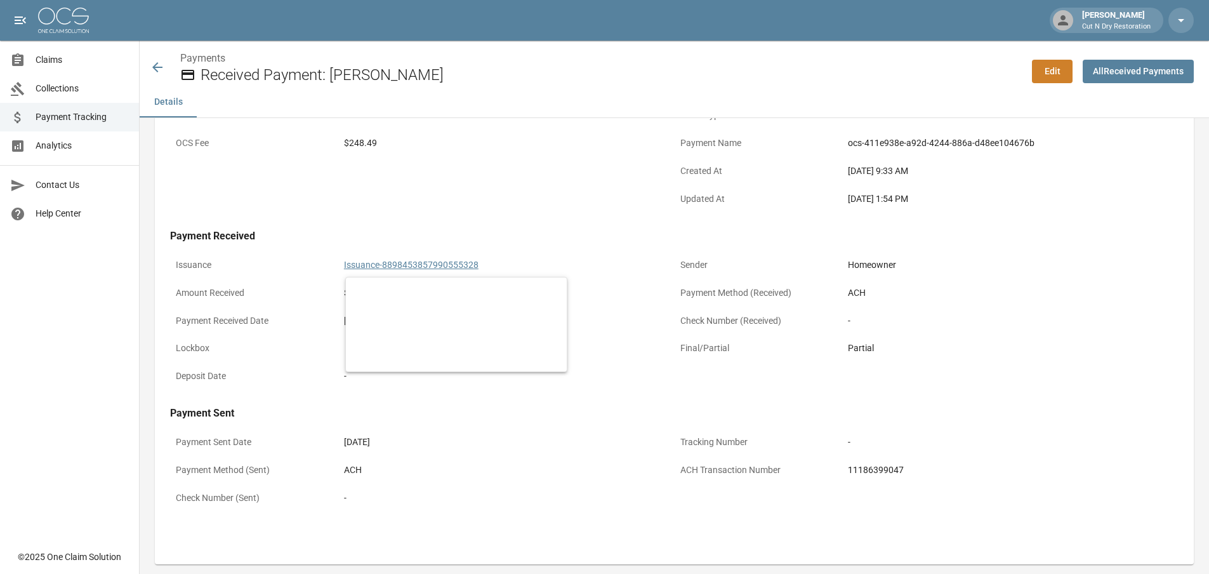
click at [432, 265] on link "Issuance-8898453857990555328" at bounding box center [411, 265] width 135 height 10
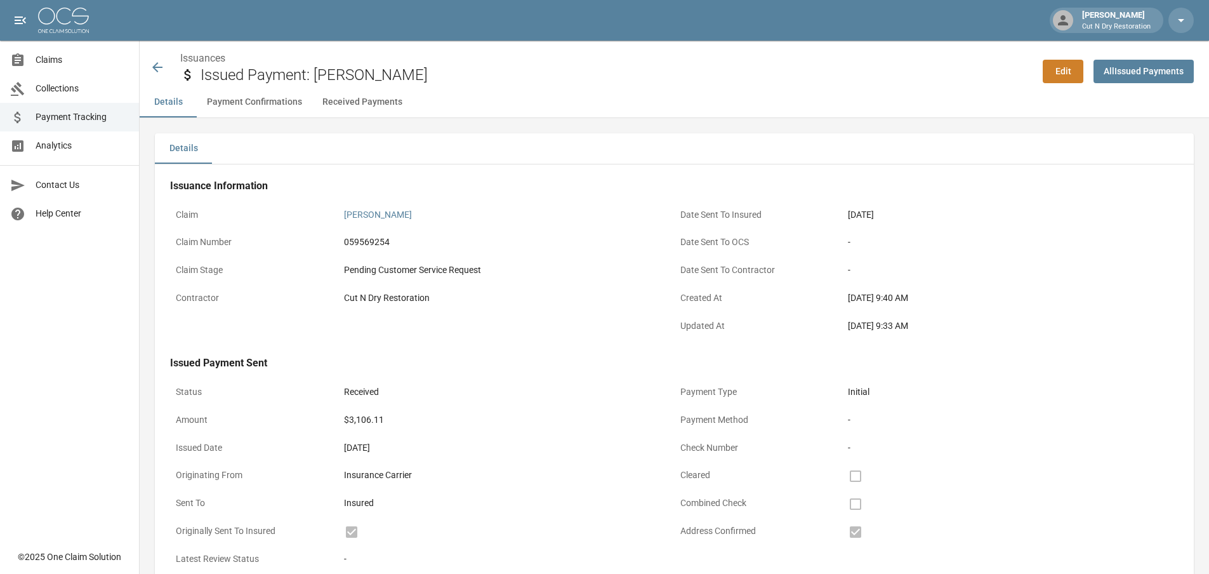
click at [162, 64] on icon at bounding box center [157, 67] width 15 height 15
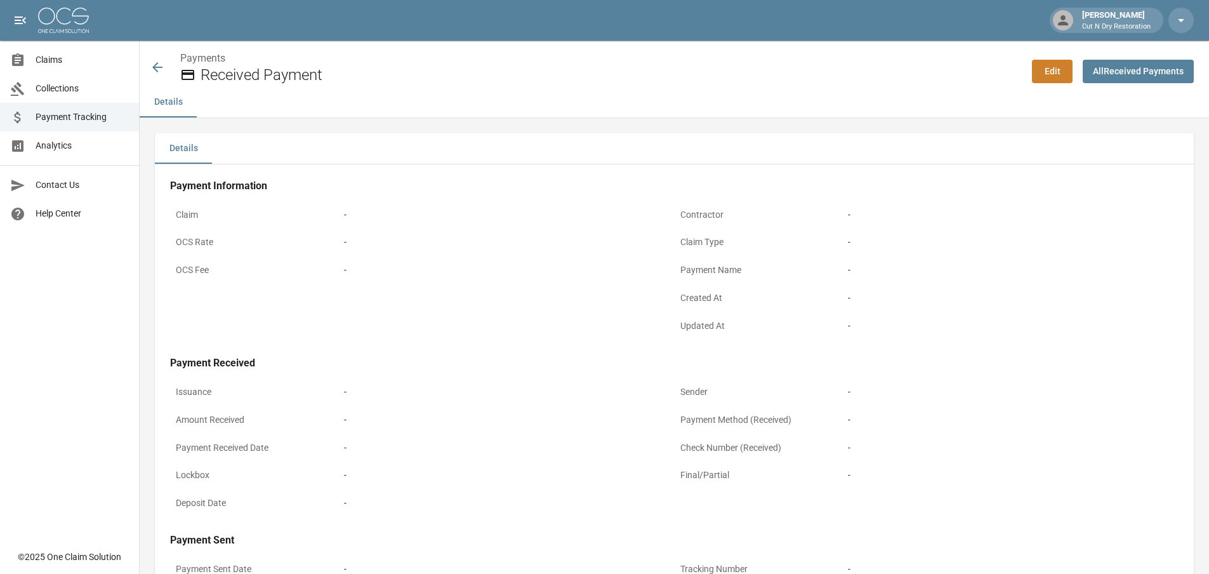
scroll to position [127, 0]
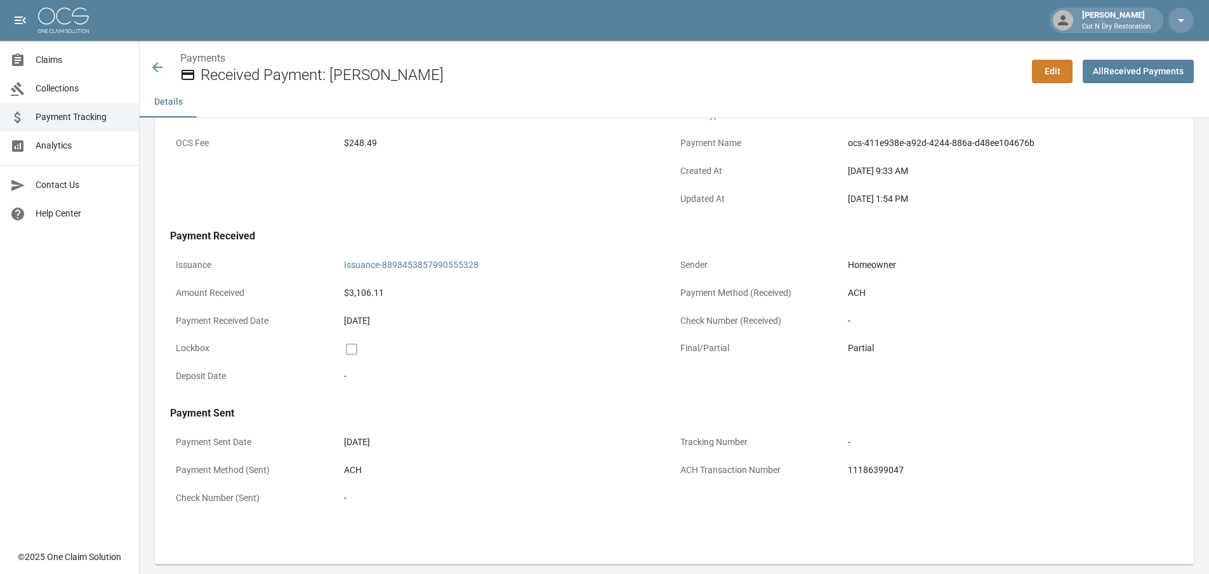
click at [70, 112] on span "Payment Tracking" at bounding box center [82, 116] width 93 height 13
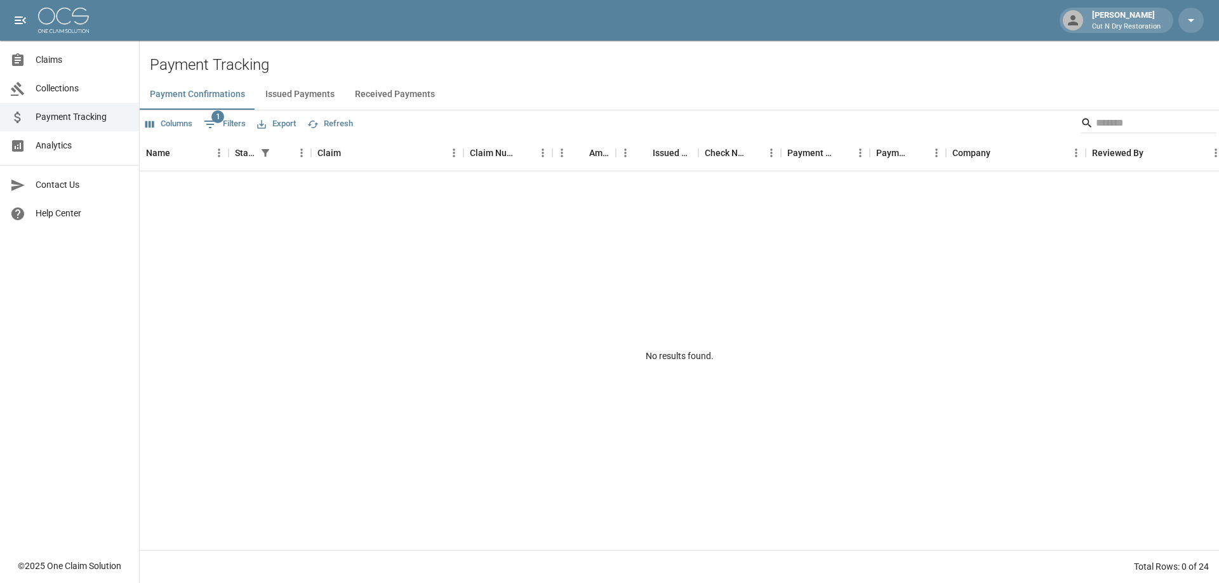
click at [279, 97] on button "Issued Payments" at bounding box center [300, 94] width 90 height 30
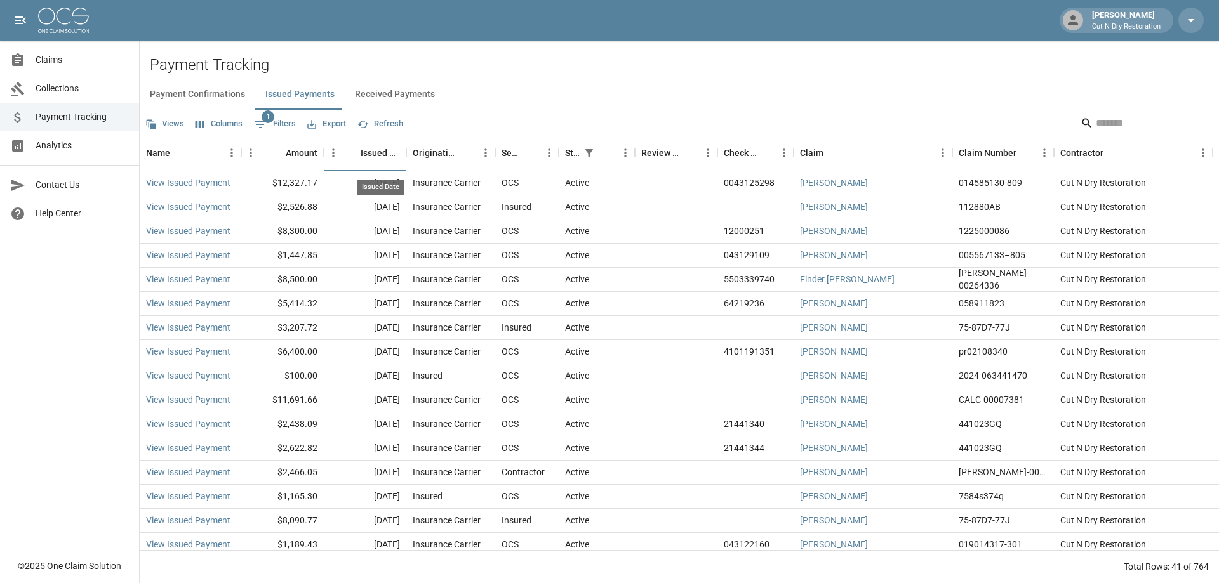
click at [386, 154] on div "Issued Date" at bounding box center [380, 153] width 39 height 36
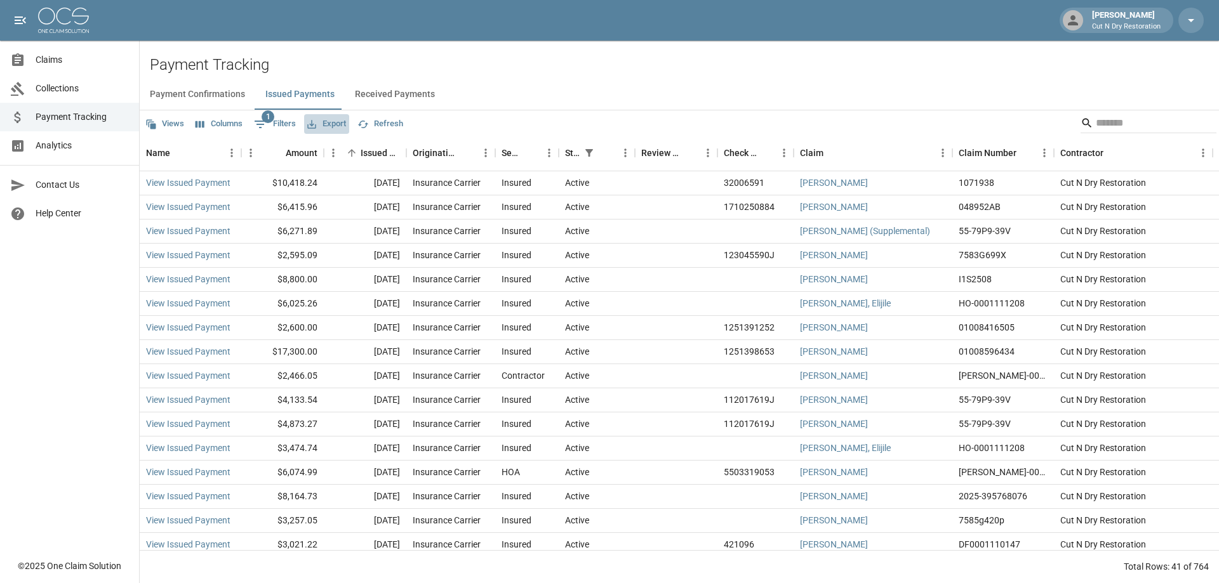
click at [341, 123] on button "Export" at bounding box center [326, 124] width 45 height 20
click at [350, 172] on li "Download as Excel" at bounding box center [356, 173] width 105 height 23
click at [51, 59] on span "Claims" at bounding box center [82, 59] width 93 height 13
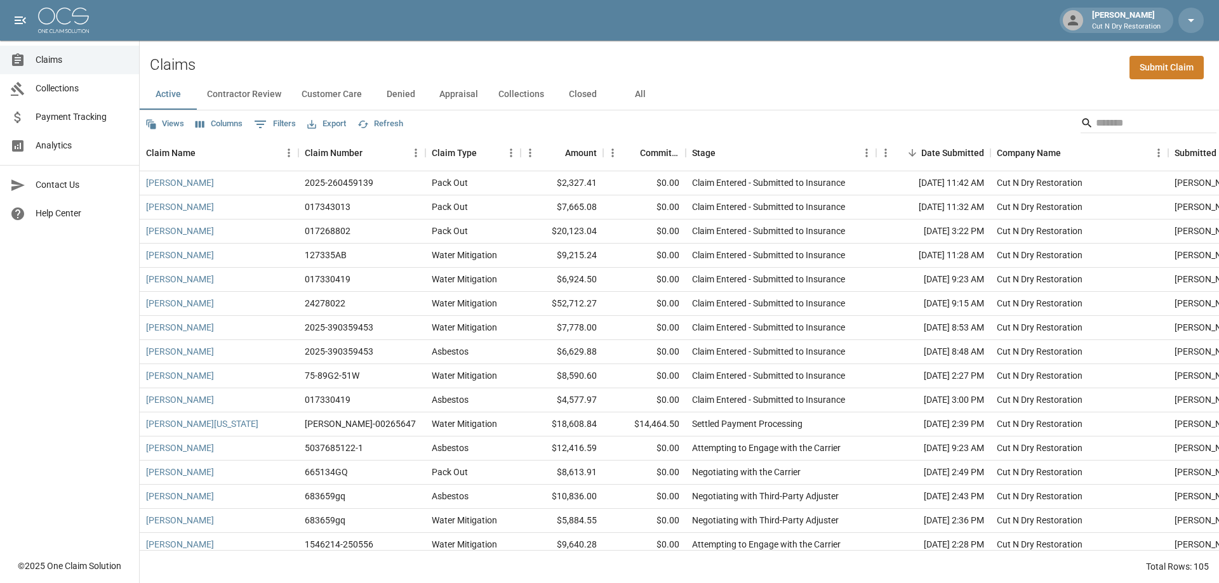
click at [612, 93] on button "All" at bounding box center [639, 94] width 57 height 30
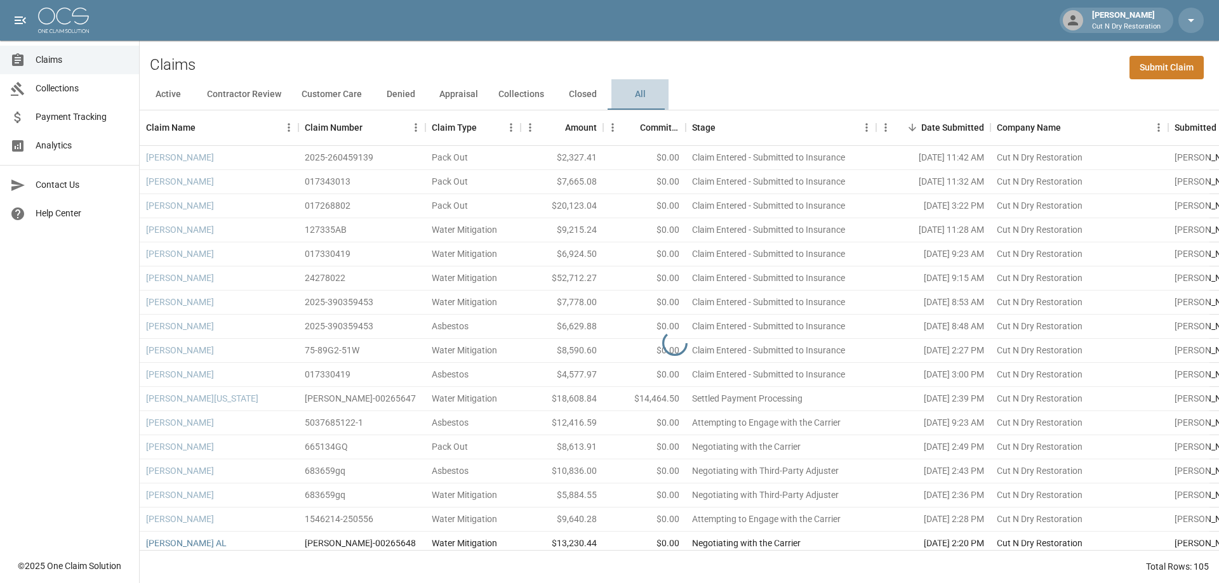
click at [633, 95] on button "All" at bounding box center [639, 94] width 57 height 30
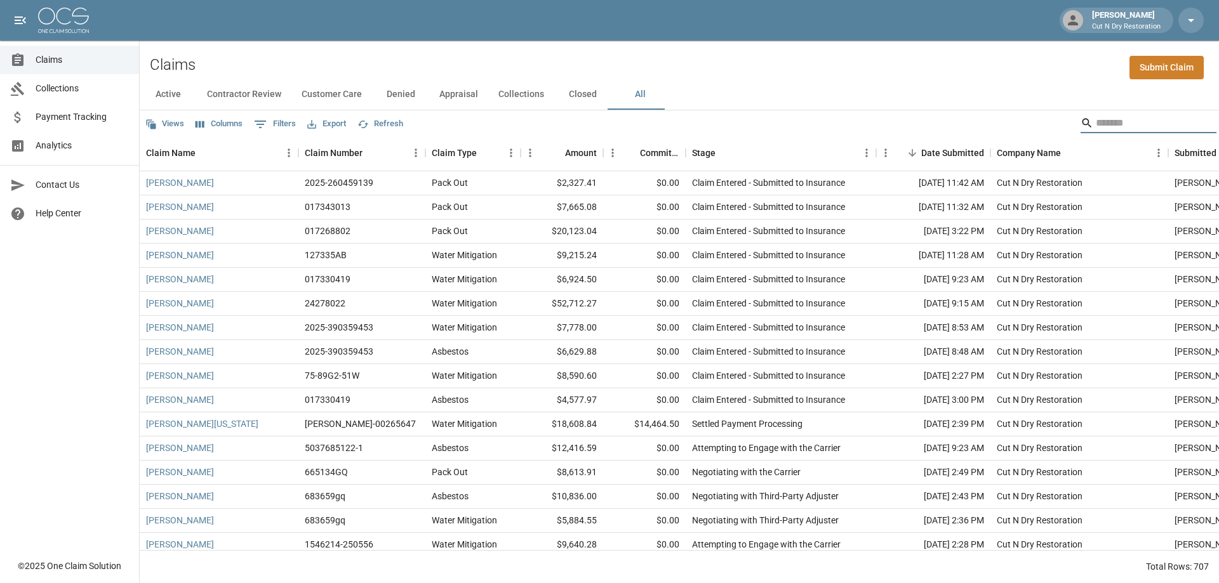
click at [1114, 121] on input "Search" at bounding box center [1147, 123] width 102 height 20
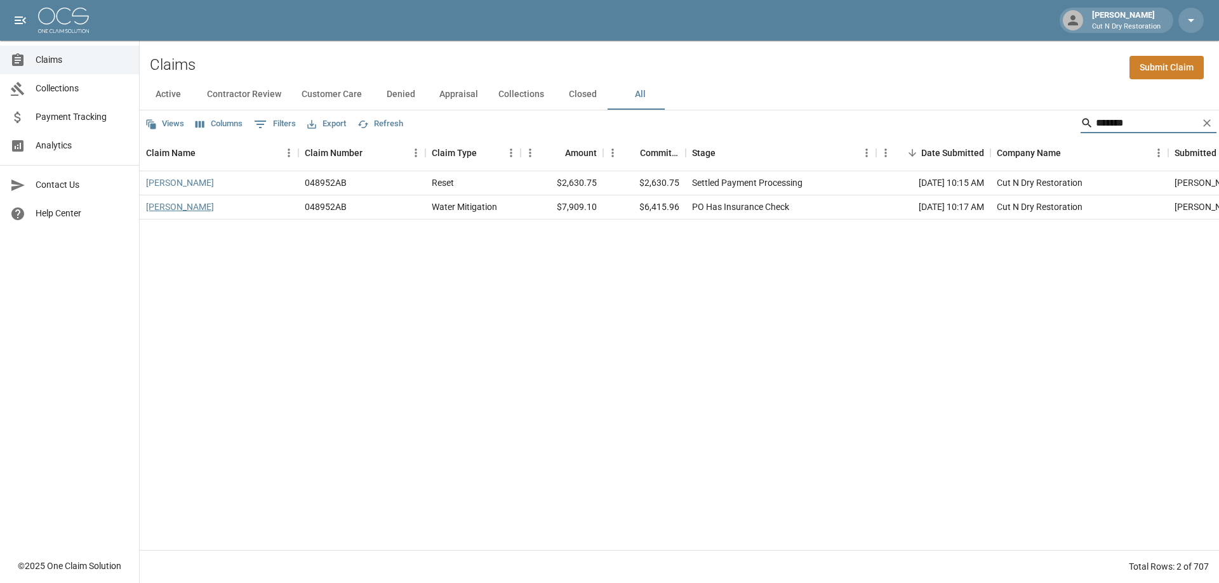
type input "*******"
click at [155, 207] on link "[PERSON_NAME]" at bounding box center [180, 207] width 68 height 13
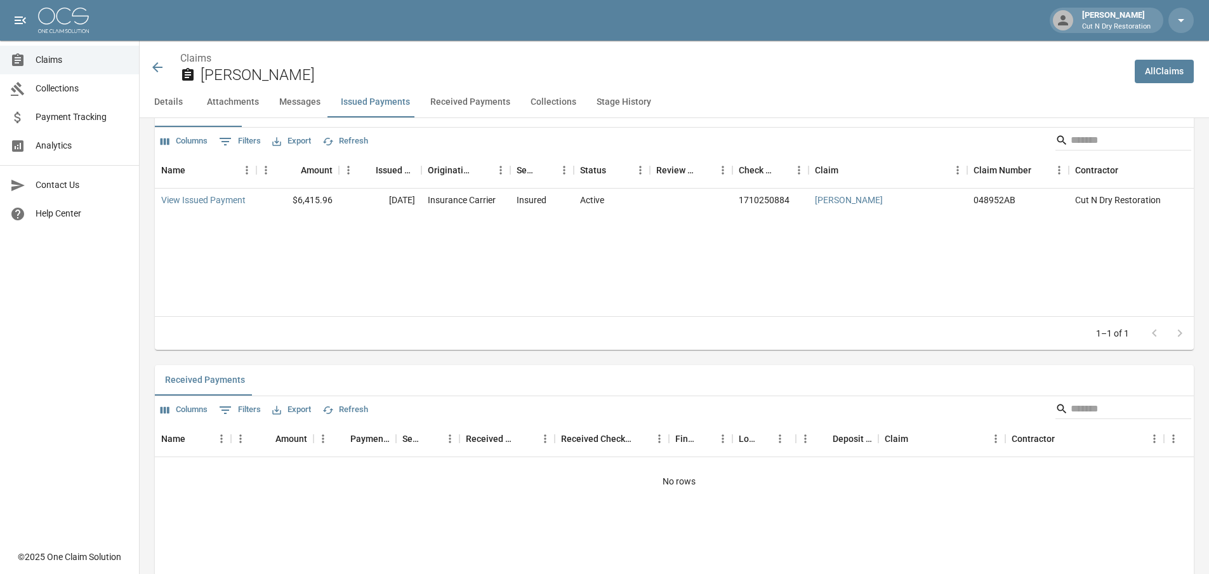
scroll to position [1587, 0]
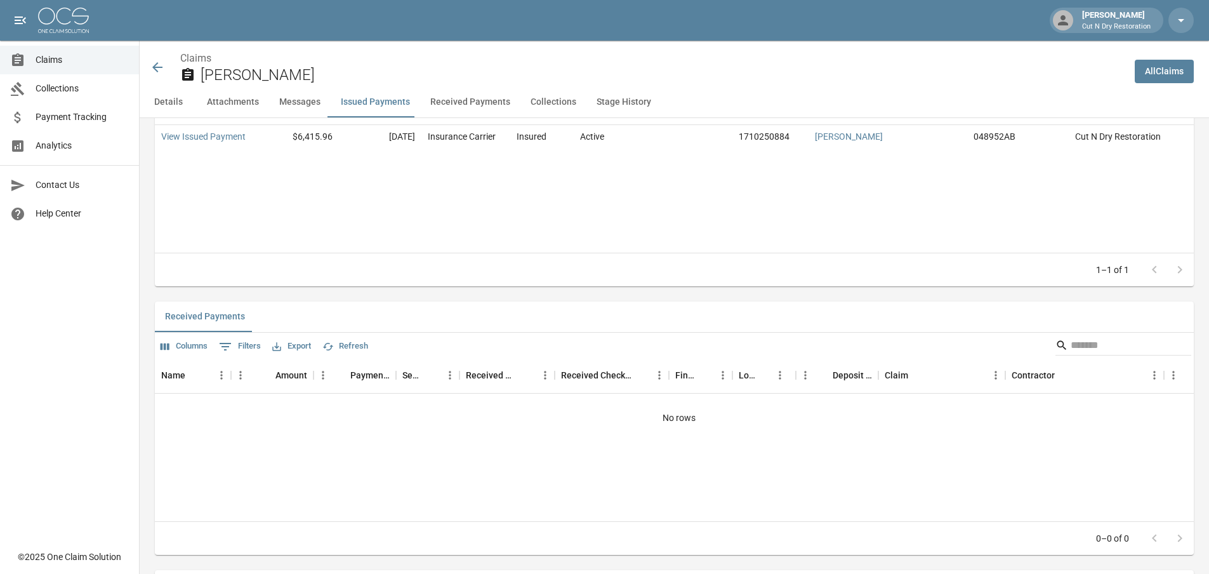
click at [533, 233] on div "Name Amount Issued Date Originating From Sent To Status Review Status Check Num…" at bounding box center [674, 171] width 1039 height 163
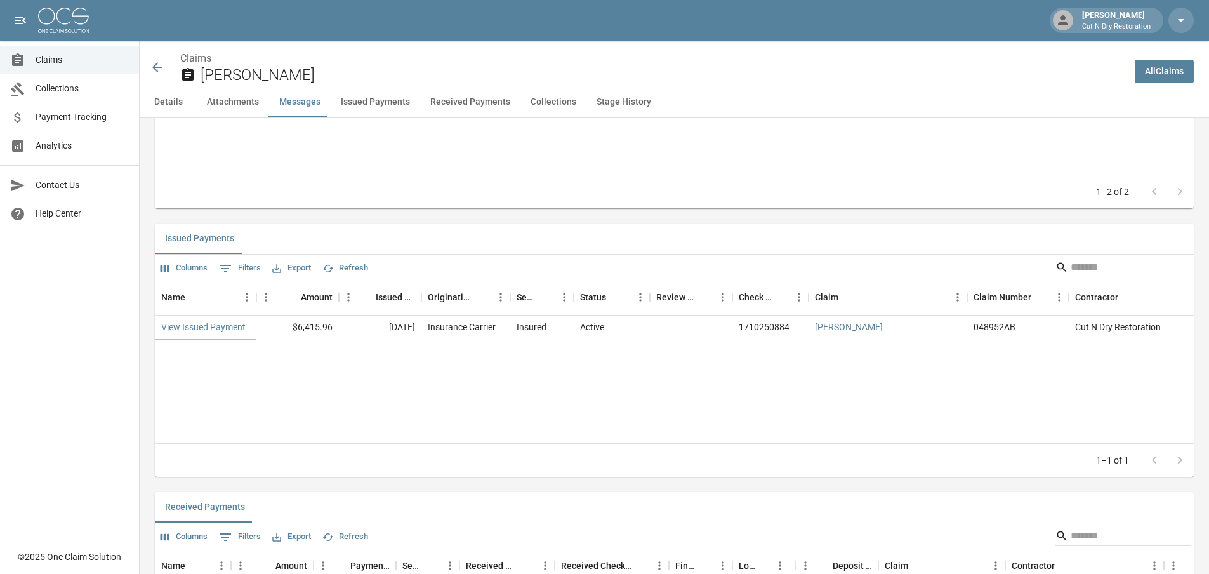
click at [216, 327] on link "View Issued Payment" at bounding box center [203, 327] width 84 height 13
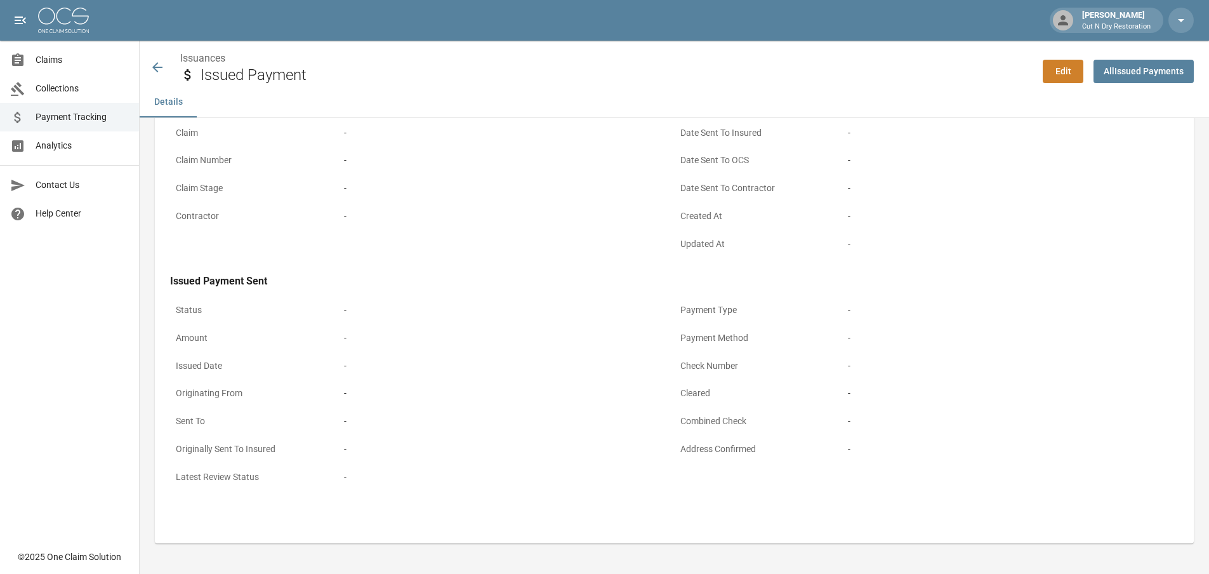
scroll to position [619, 0]
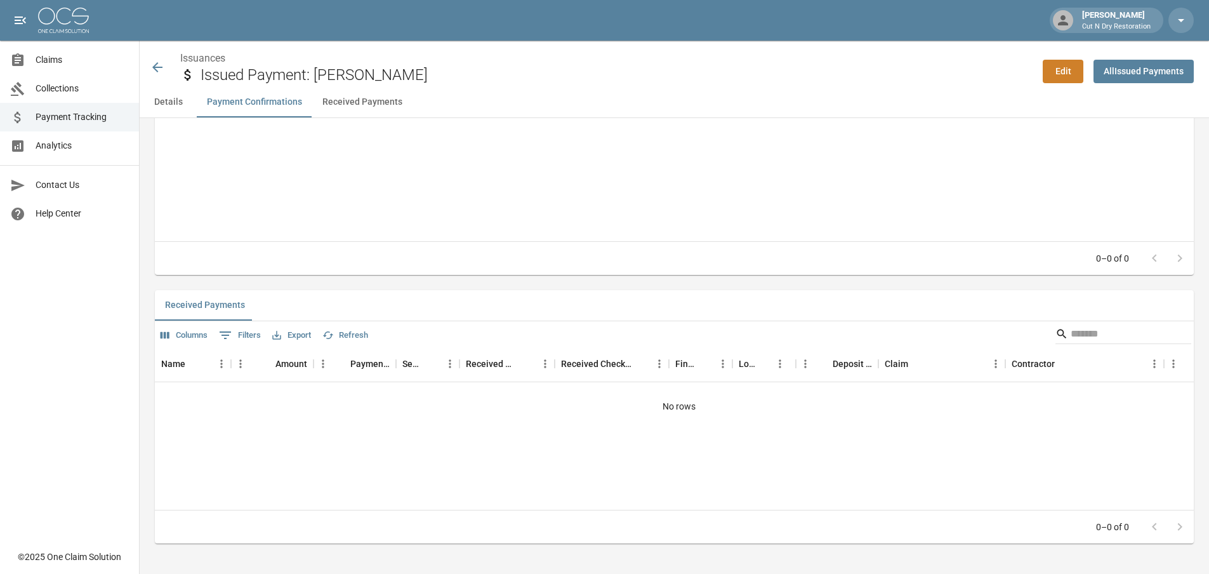
click at [158, 72] on icon at bounding box center [157, 67] width 15 height 15
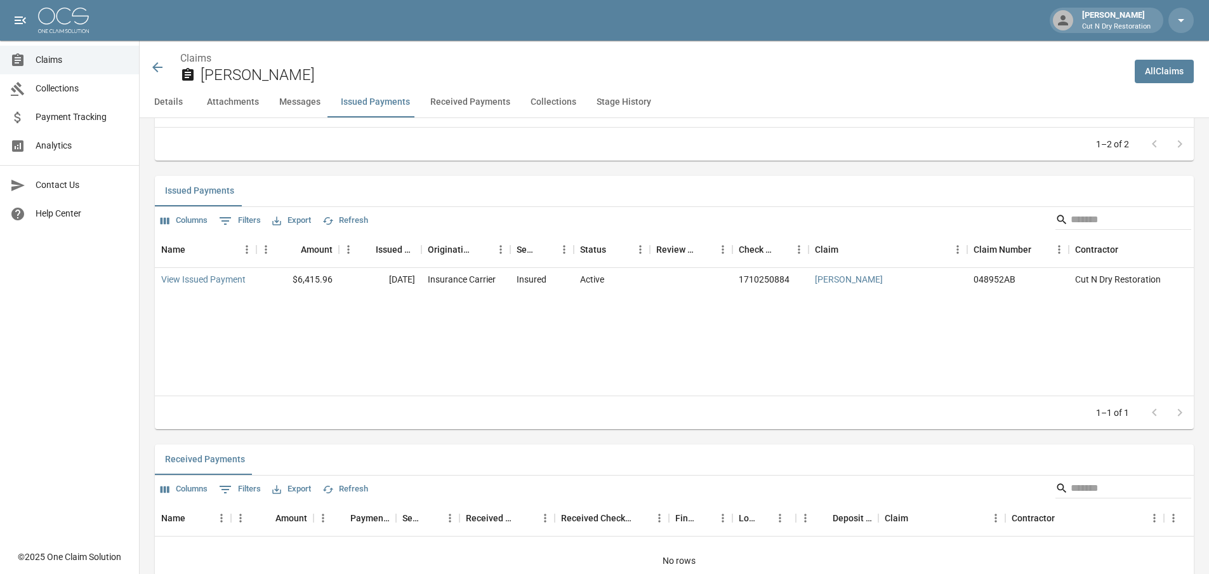
scroll to position [1508, 0]
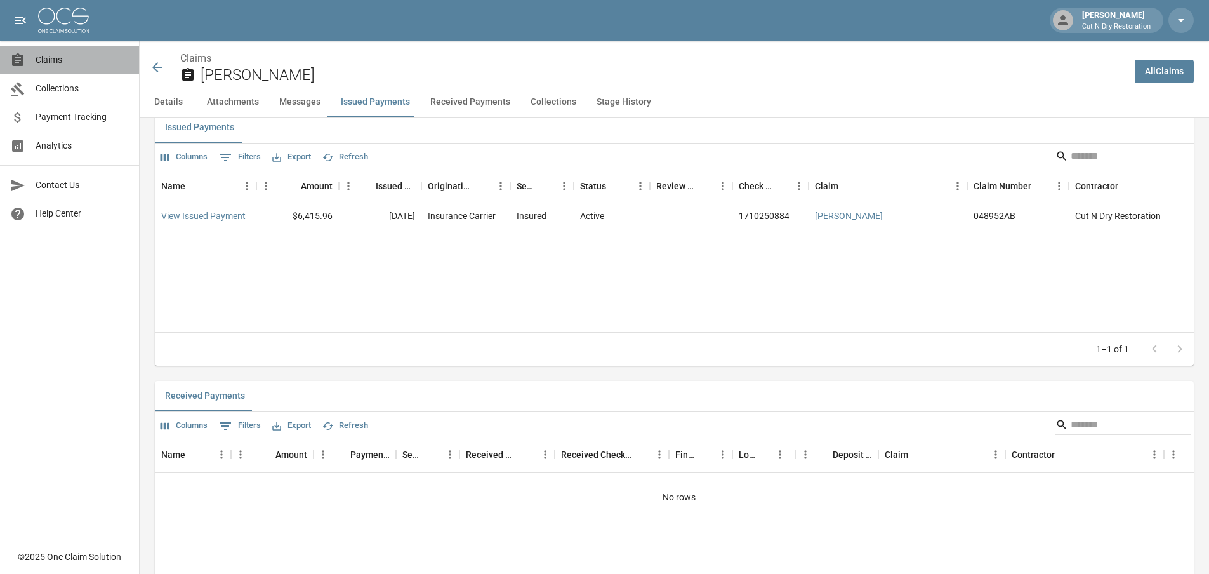
click at [62, 51] on link "Claims" at bounding box center [69, 60] width 139 height 29
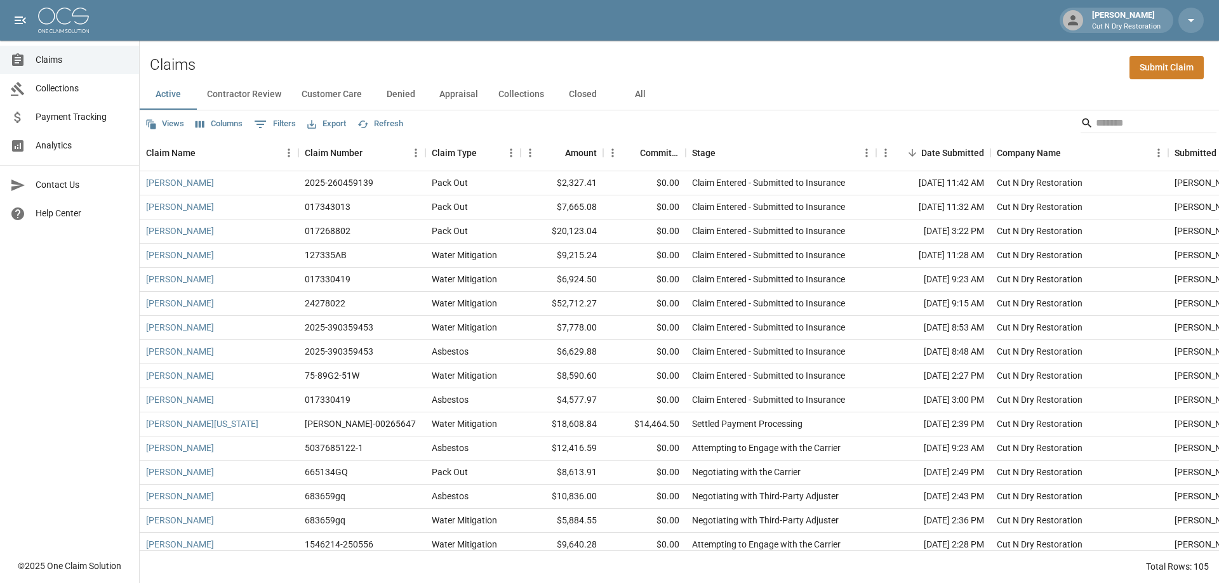
click at [748, 119] on div "Views Columns 0 Filters Export Refresh" at bounding box center [679, 122] width 1079 height 25
click at [757, 130] on div "Views Columns 0 Filters Export Refresh" at bounding box center [679, 122] width 1079 height 25
